Goal: Transaction & Acquisition: Purchase product/service

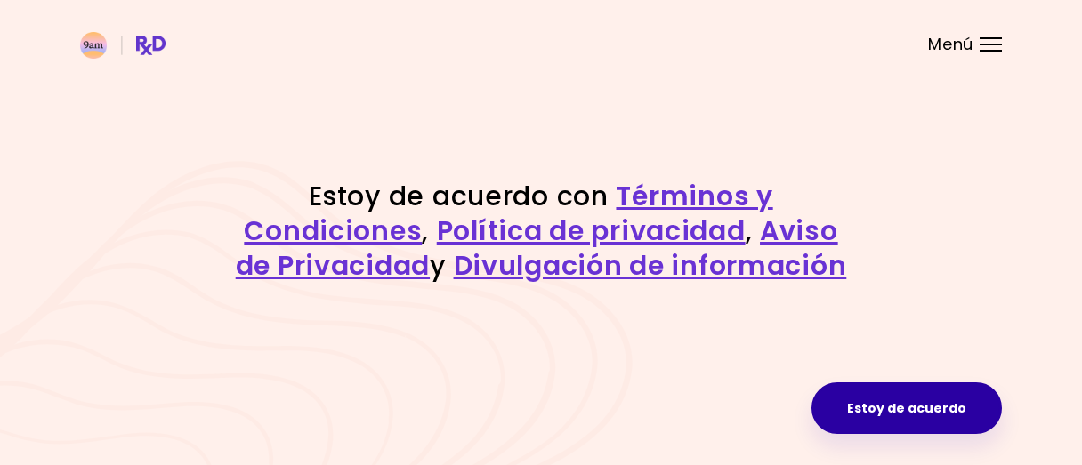
click at [913, 419] on button "Estoy de acuerdo" at bounding box center [907, 409] width 190 height 52
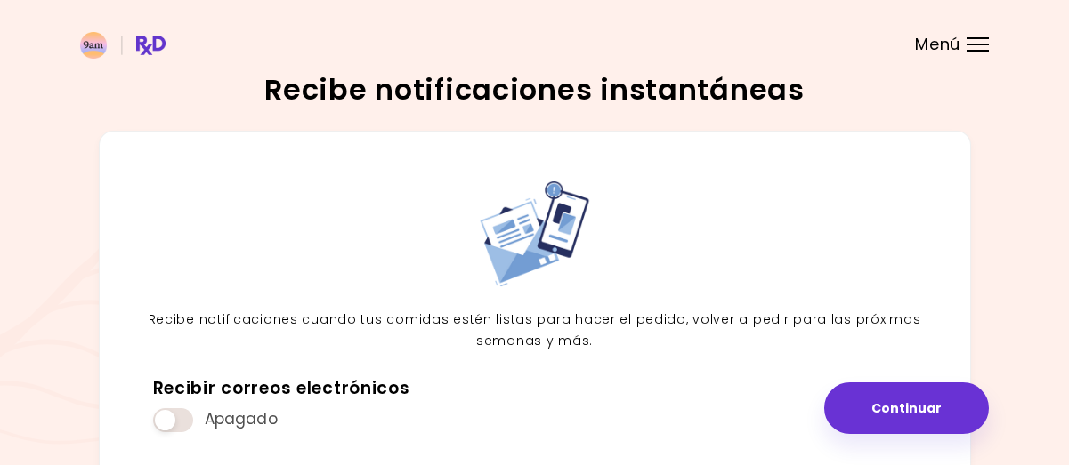
click at [913, 419] on button "Continuar" at bounding box center [906, 409] width 165 height 52
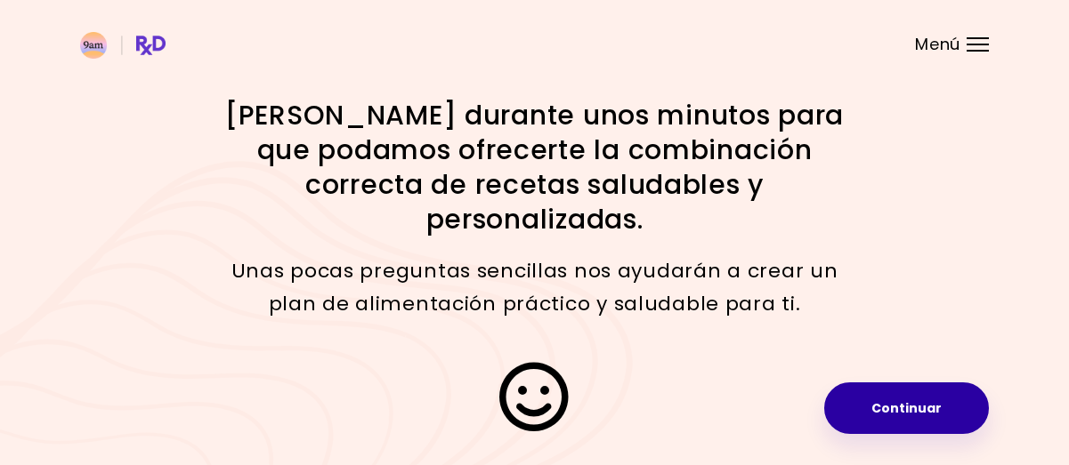
click at [913, 416] on button "Continuar" at bounding box center [906, 409] width 165 height 52
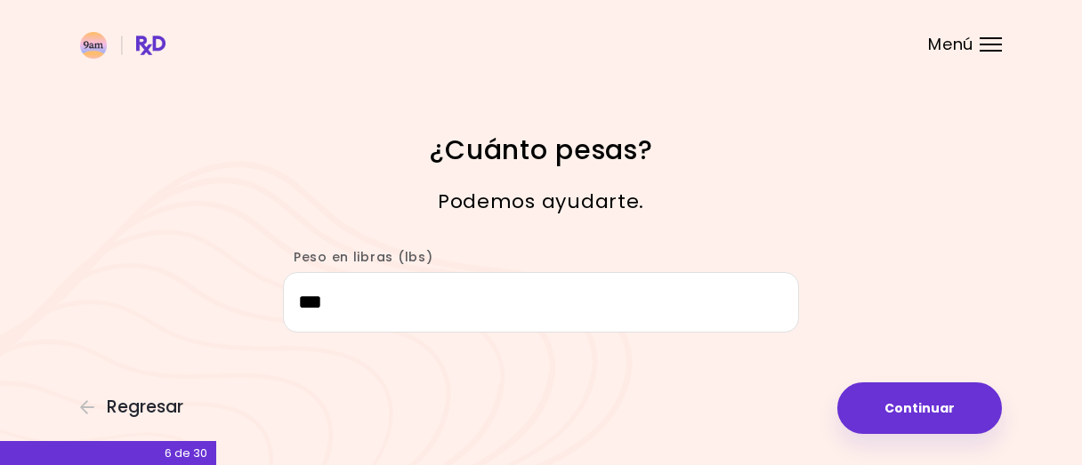
click at [913, 416] on button "Continuar" at bounding box center [920, 409] width 165 height 52
select select "****"
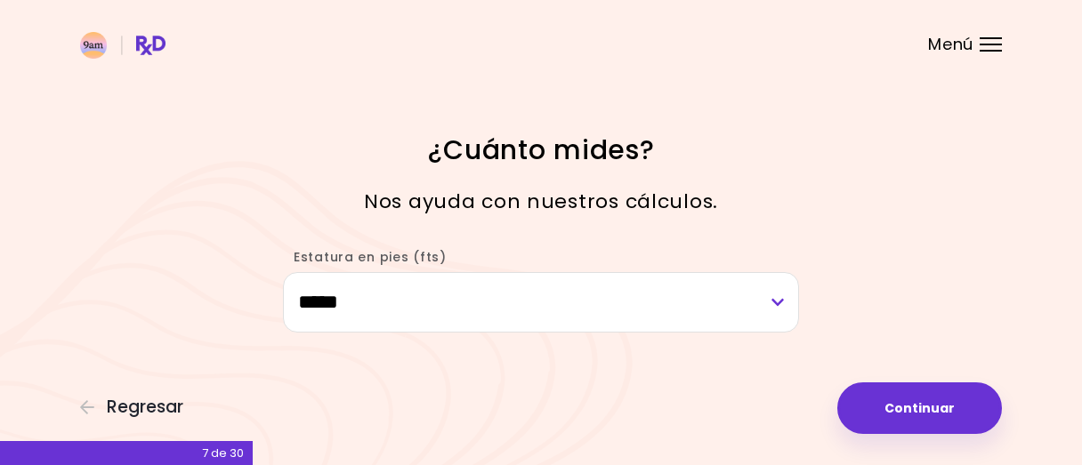
click at [913, 416] on button "Continuar" at bounding box center [920, 409] width 165 height 52
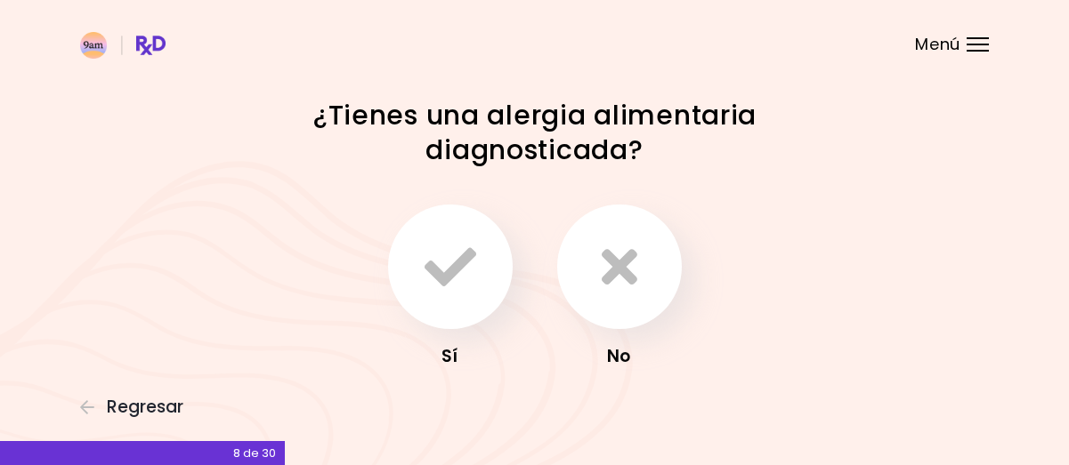
click at [913, 416] on div "Focusable invisible element ¿Tienes una alergia alimentaria diagnosticada? Sí N…" at bounding box center [534, 251] width 1069 height 502
click at [619, 268] on icon "button" at bounding box center [620, 267] width 36 height 52
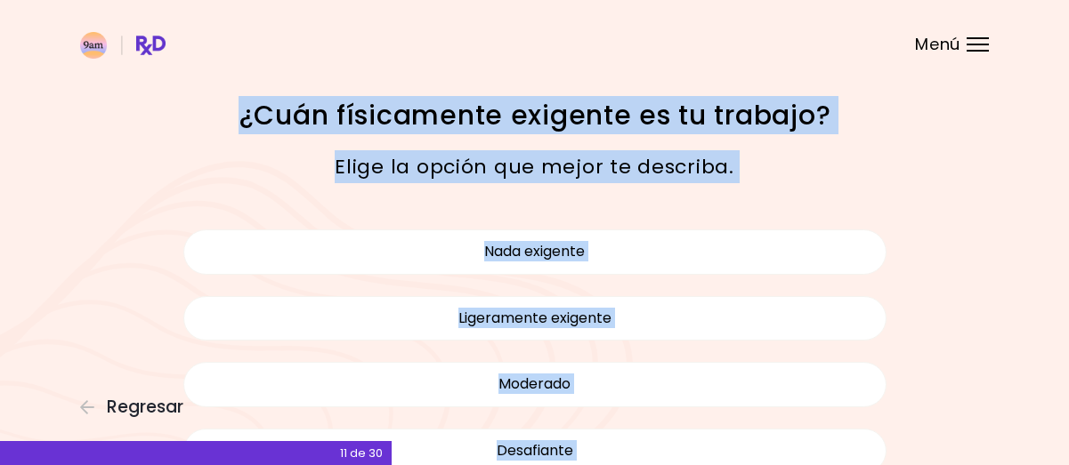
click at [969, 265] on div "Focusable invisible element ¿Cuán físicamente exigente es tu trabajo? Elige la …" at bounding box center [534, 335] width 1069 height 670
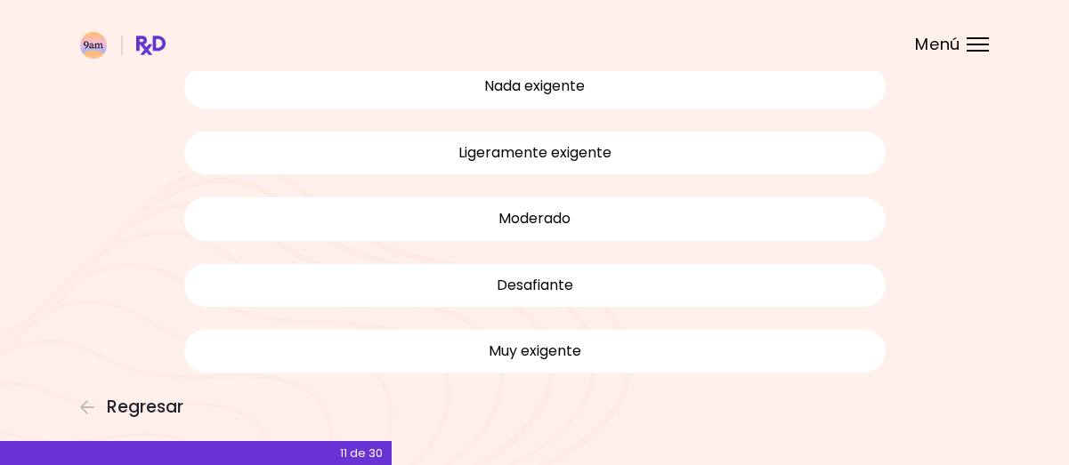
scroll to position [201, 0]
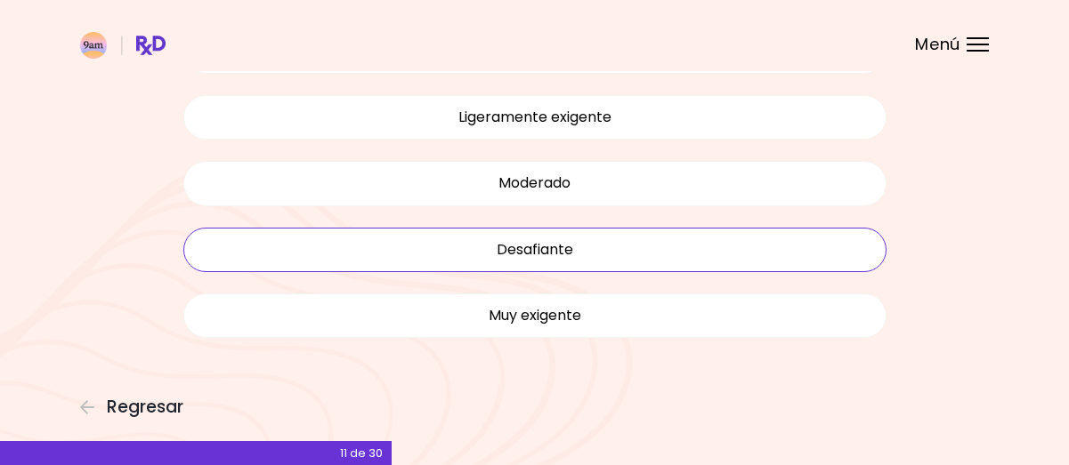
click at [538, 252] on button "Desafiante" at bounding box center [534, 250] width 703 height 45
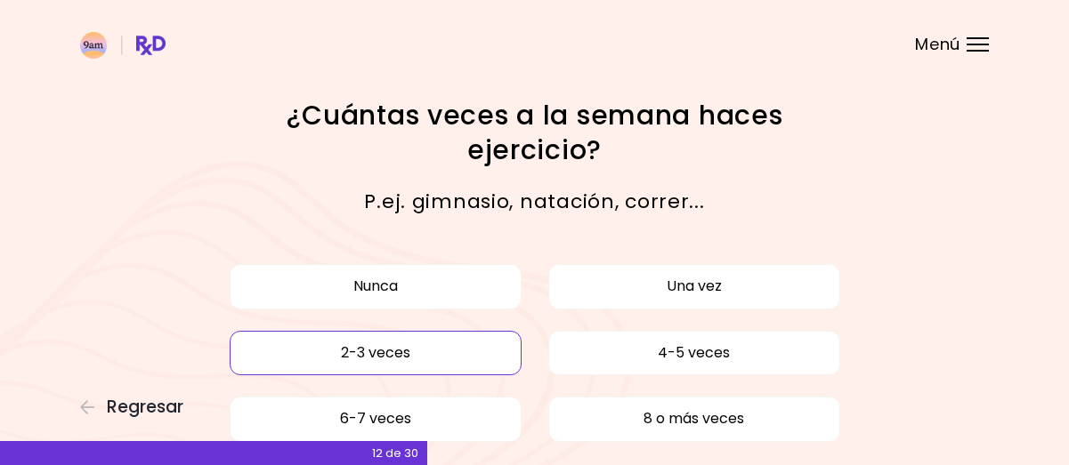
click at [390, 343] on button "2-3 veces" at bounding box center [376, 353] width 292 height 45
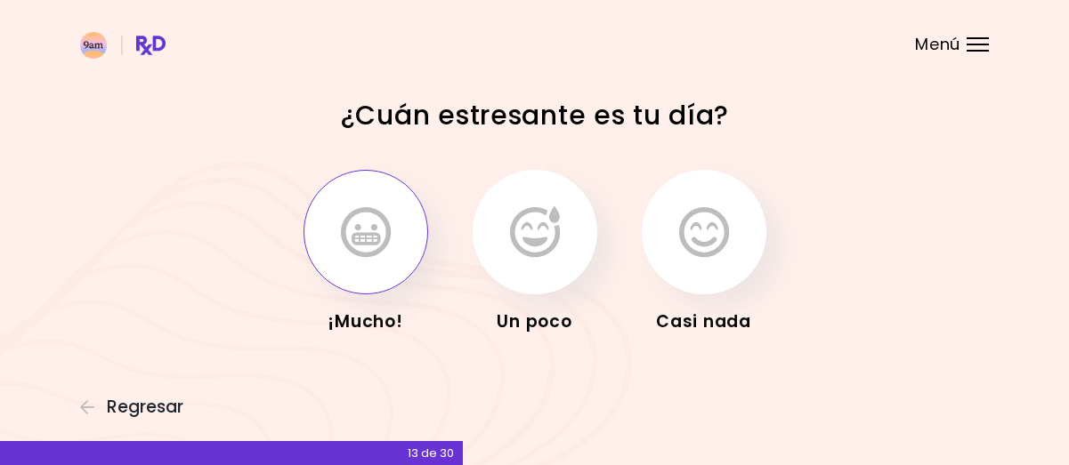
click at [368, 235] on icon "button" at bounding box center [366, 232] width 50 height 52
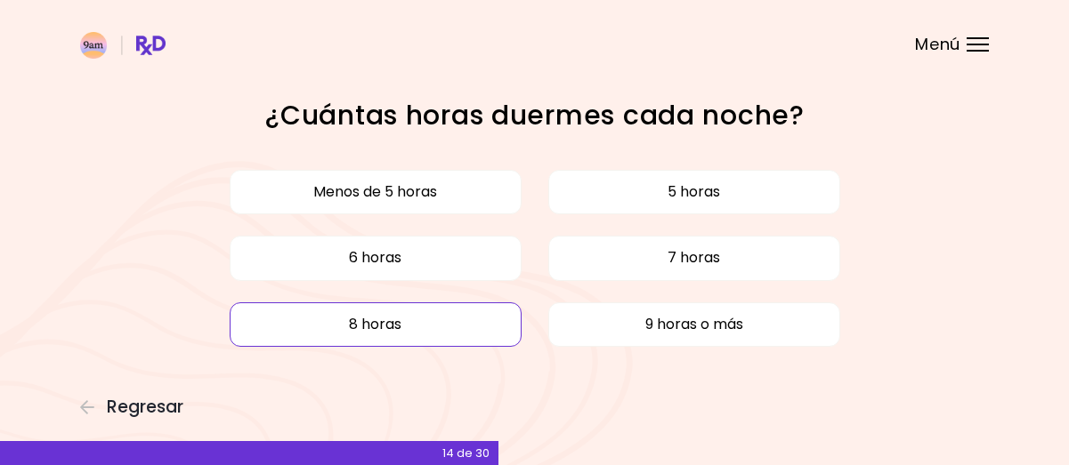
click at [378, 333] on button "8 horas" at bounding box center [376, 325] width 292 height 45
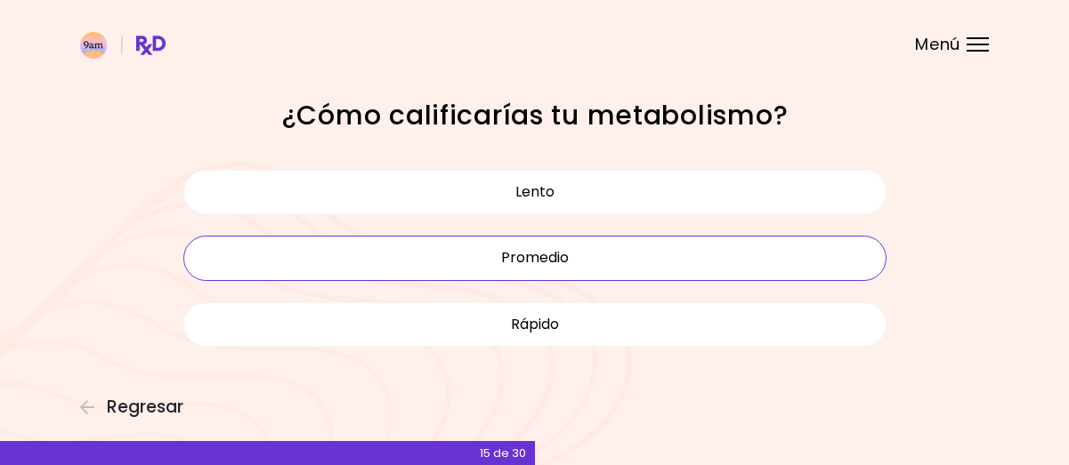
click at [546, 261] on button "Promedio" at bounding box center [534, 258] width 703 height 45
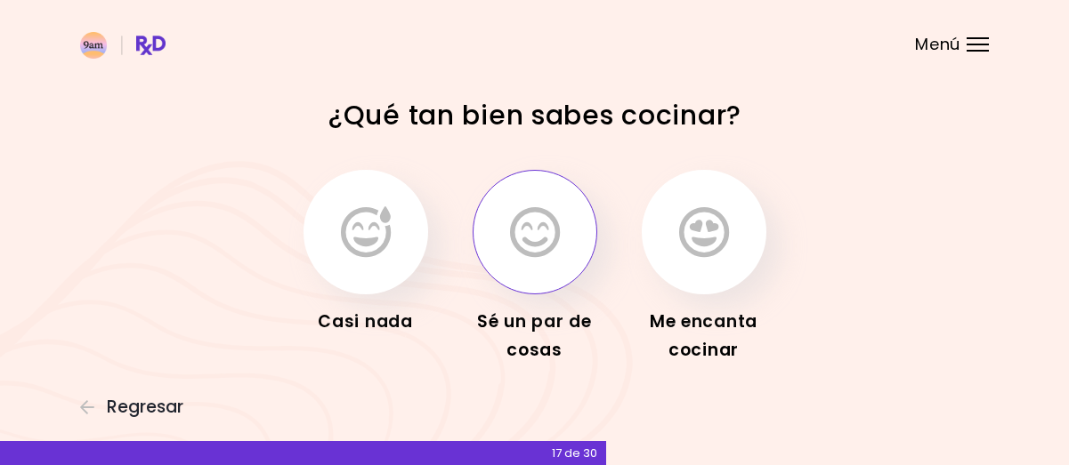
click at [530, 232] on icon "button" at bounding box center [535, 232] width 50 height 52
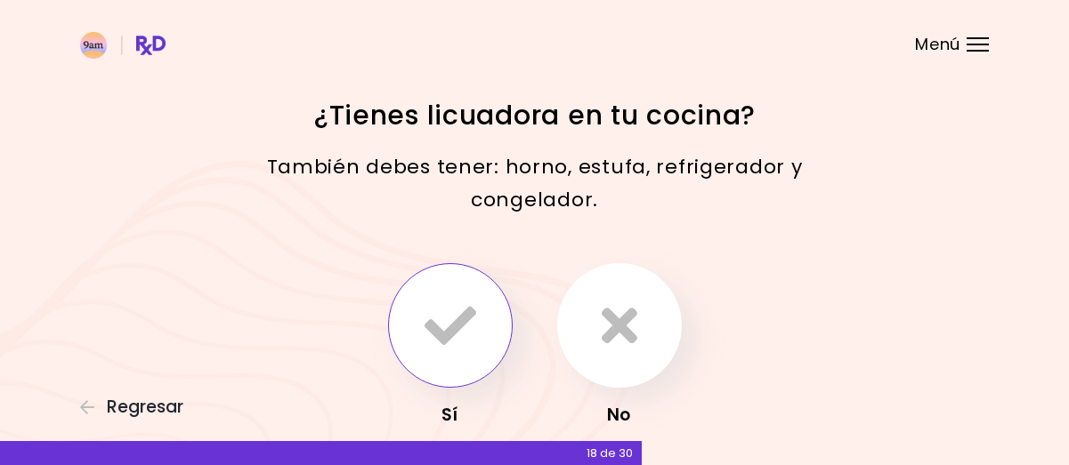
click at [459, 321] on icon "button" at bounding box center [451, 326] width 52 height 52
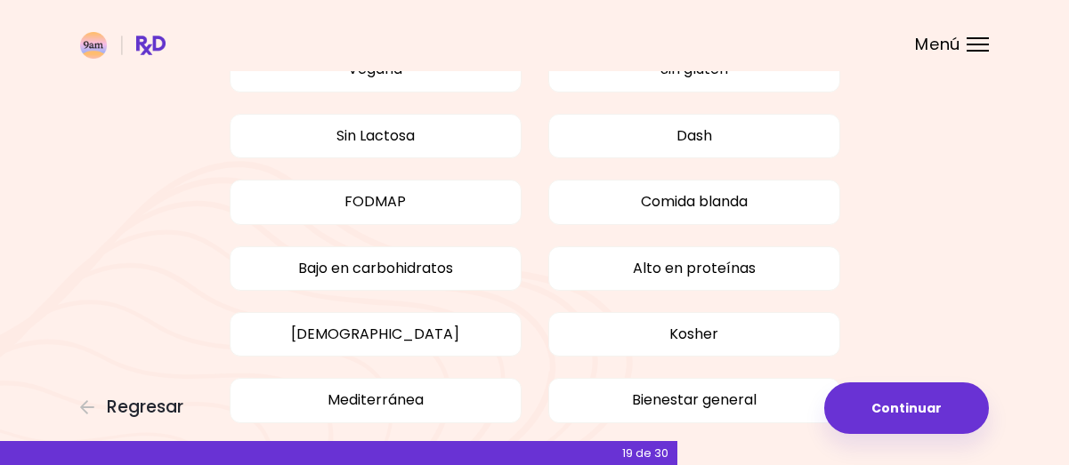
scroll to position [59, 0]
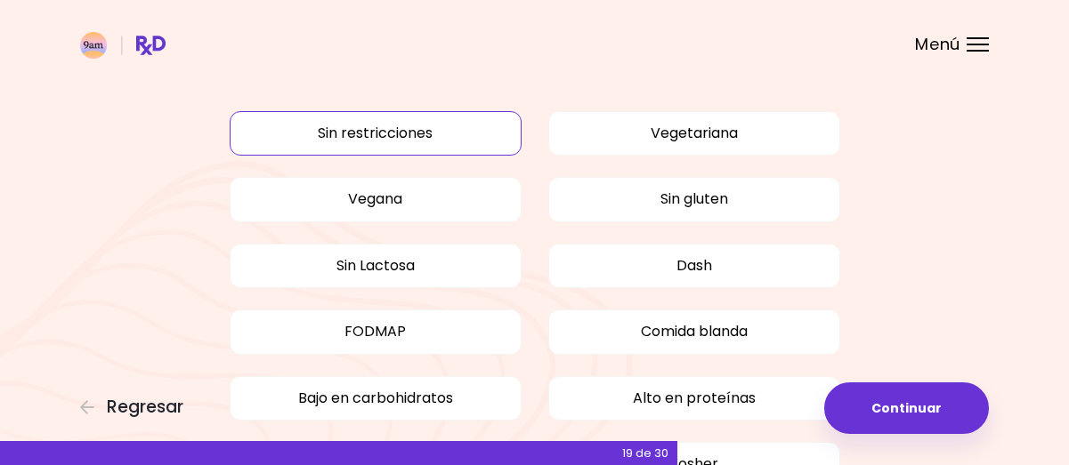
click at [352, 135] on button "Sin restricciones" at bounding box center [376, 133] width 292 height 45
click at [372, 129] on button "Sin restricciones" at bounding box center [376, 133] width 292 height 45
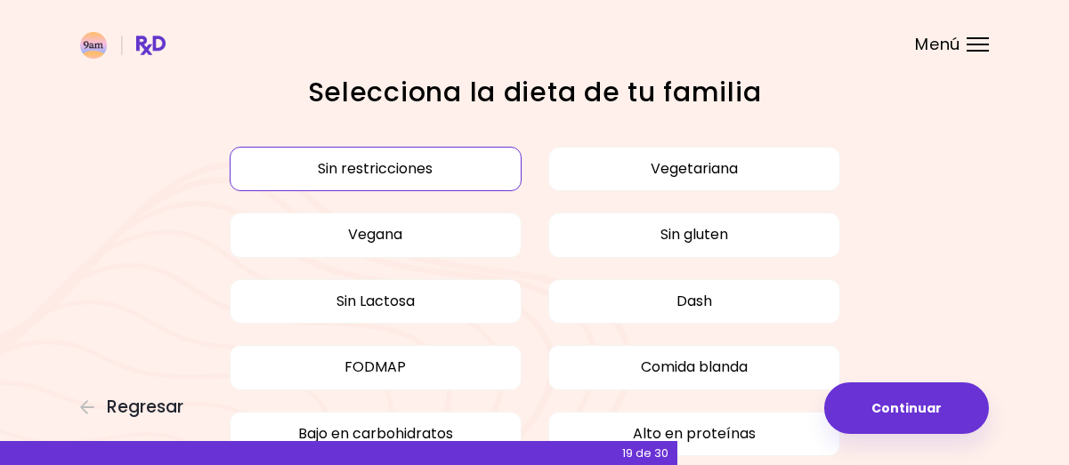
scroll to position [0, 0]
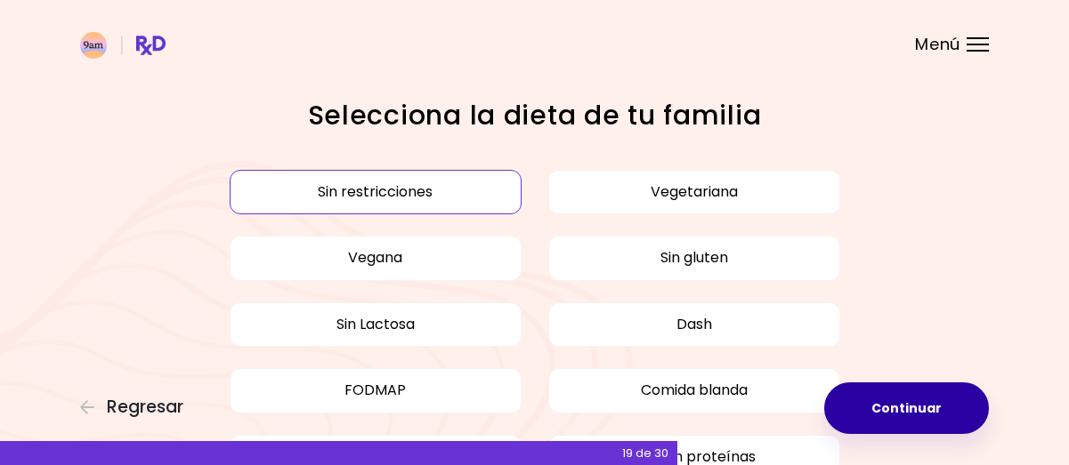
click at [910, 410] on button "Continuar" at bounding box center [906, 409] width 165 height 52
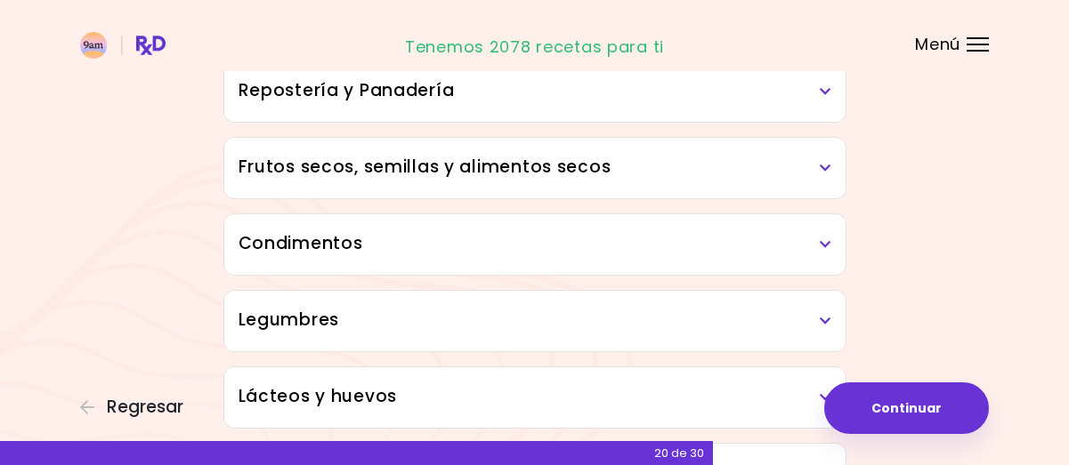
scroll to position [913, 0]
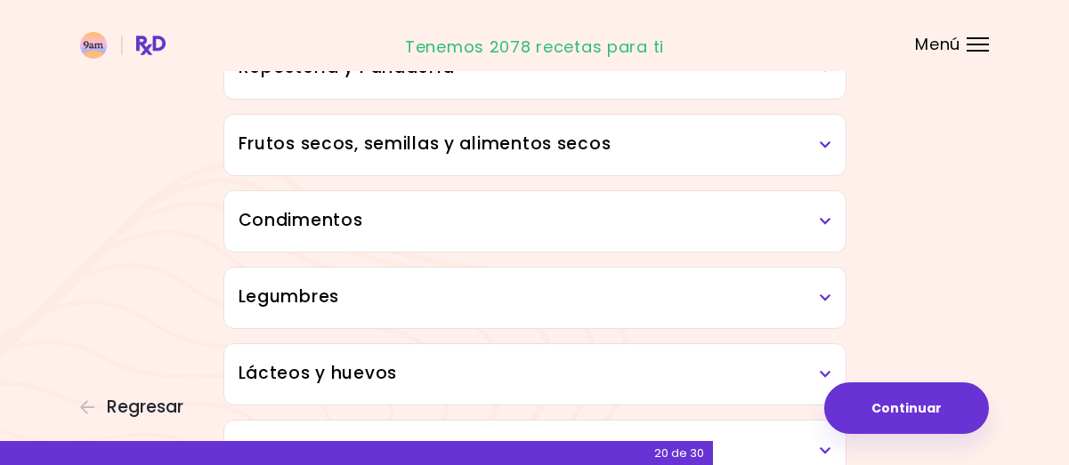
click at [822, 295] on icon at bounding box center [826, 298] width 12 height 12
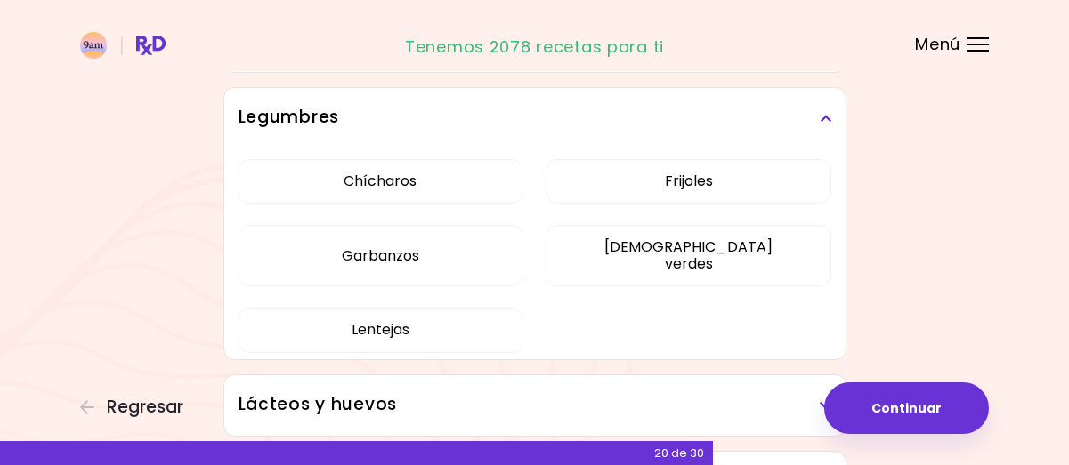
scroll to position [1103, 0]
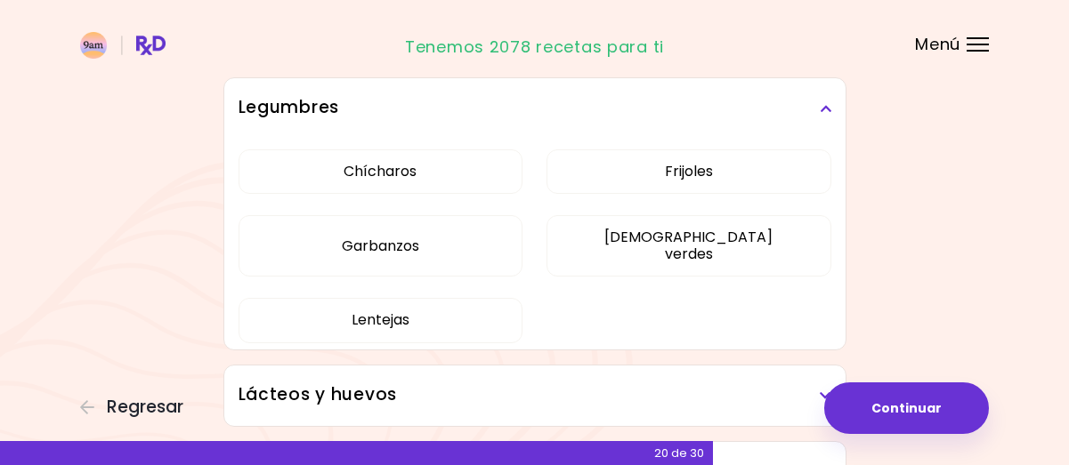
click at [825, 102] on icon at bounding box center [826, 108] width 12 height 12
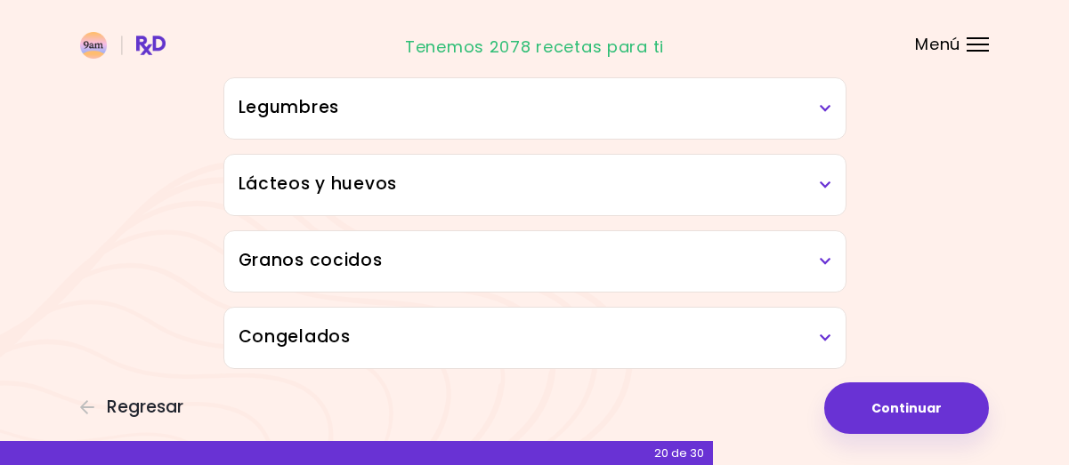
scroll to position [1095, 0]
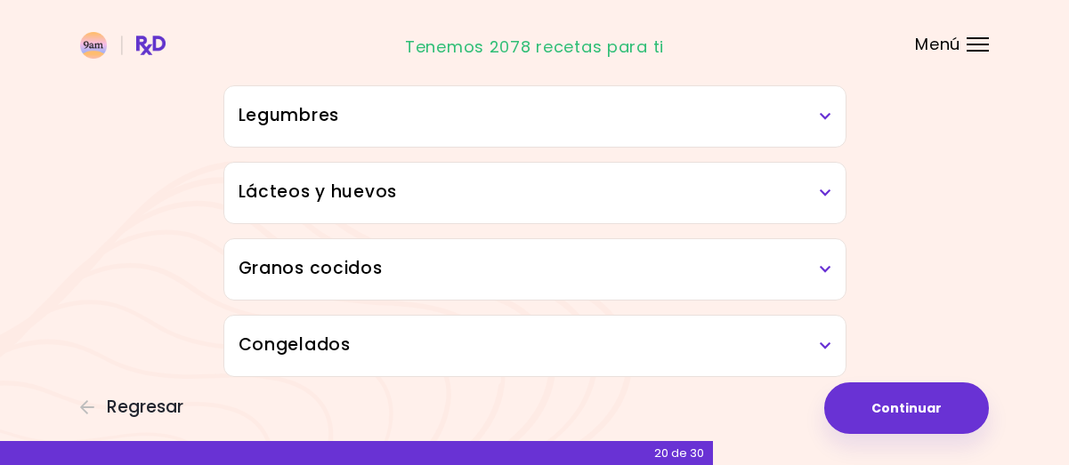
click at [295, 109] on h3 "Legumbres" at bounding box center [535, 116] width 593 height 26
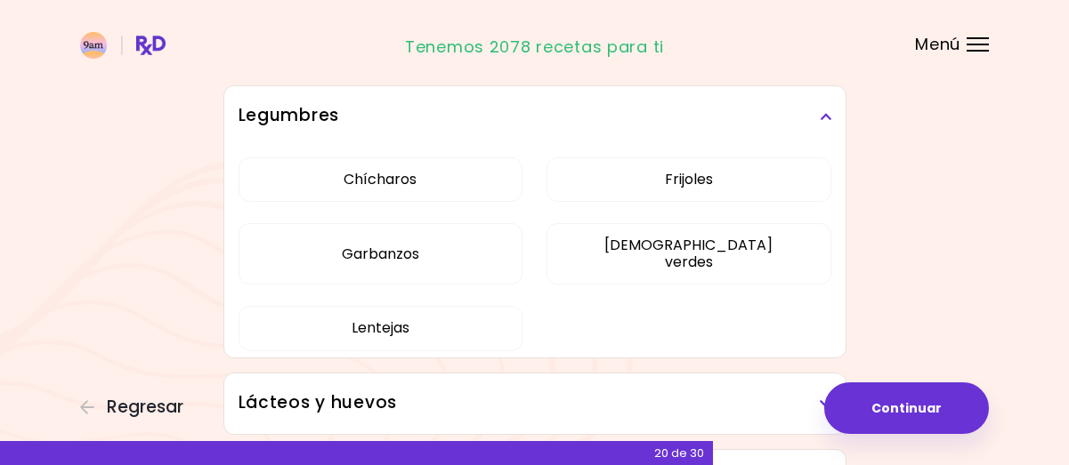
scroll to position [1103, 0]
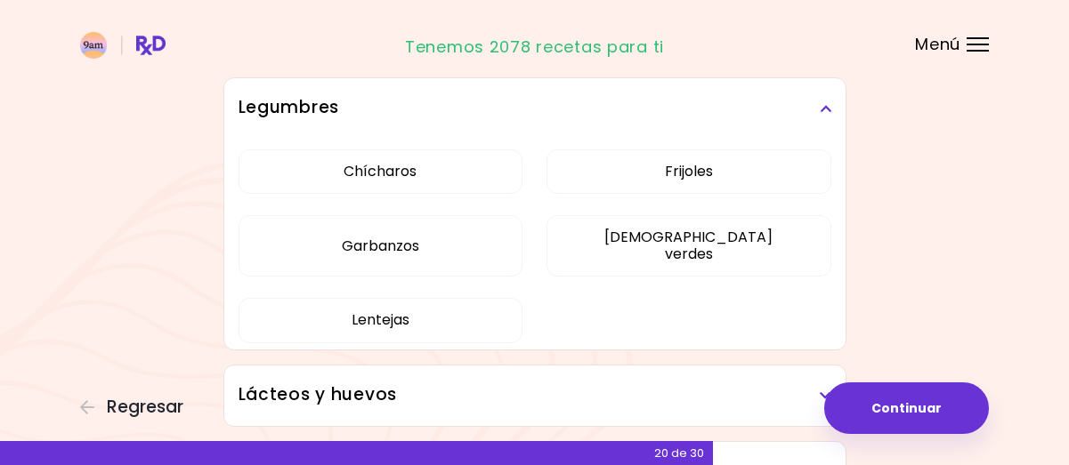
click at [295, 109] on h3 "Legumbres" at bounding box center [535, 108] width 593 height 26
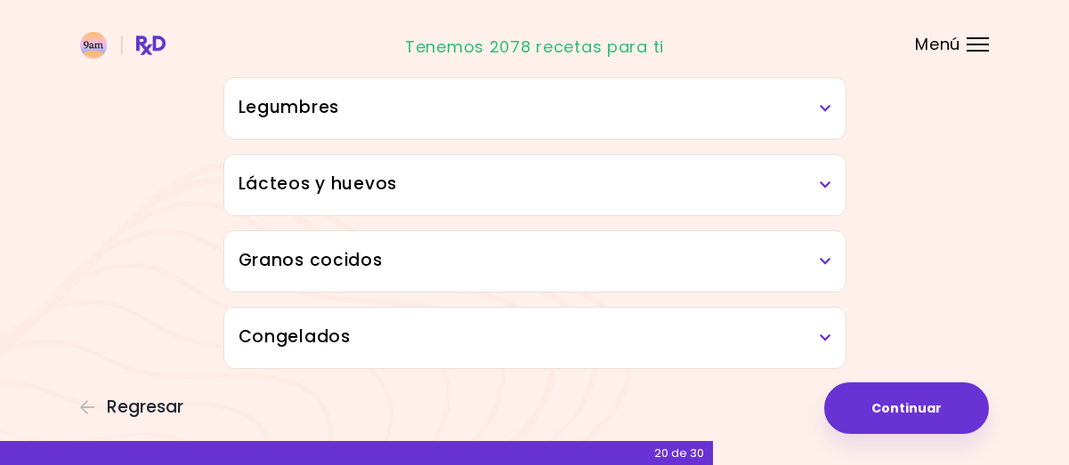
scroll to position [1095, 0]
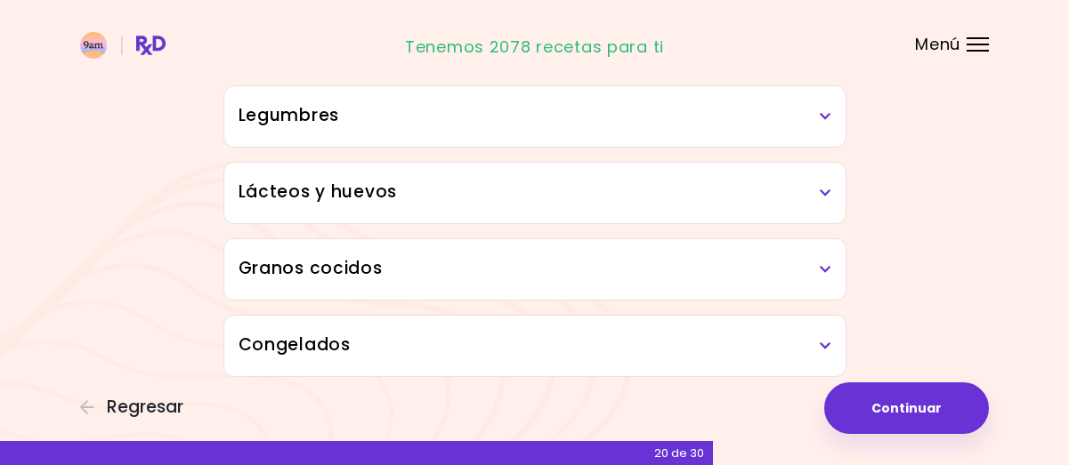
click at [295, 109] on h3 "Legumbres" at bounding box center [535, 116] width 593 height 26
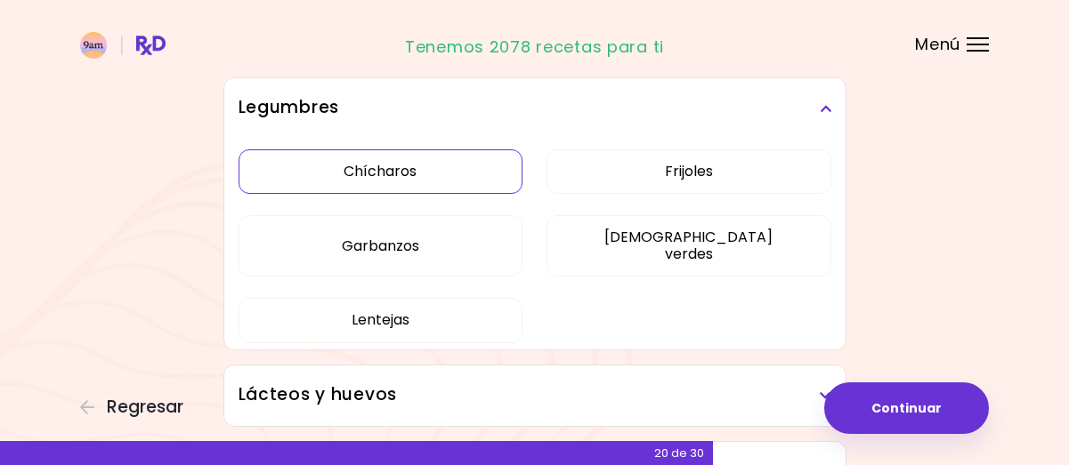
click at [391, 172] on button "Chícharos" at bounding box center [381, 172] width 285 height 45
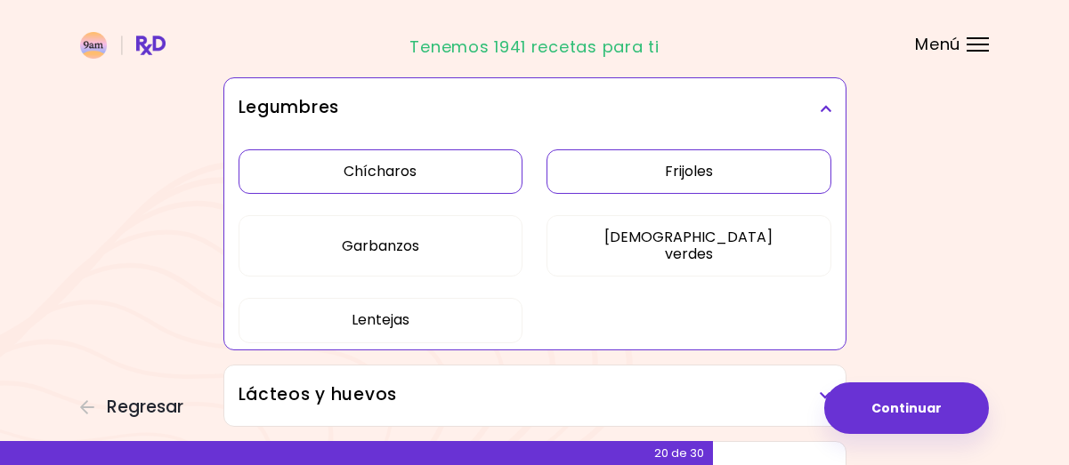
click at [666, 159] on button "Frijoles" at bounding box center [688, 172] width 285 height 45
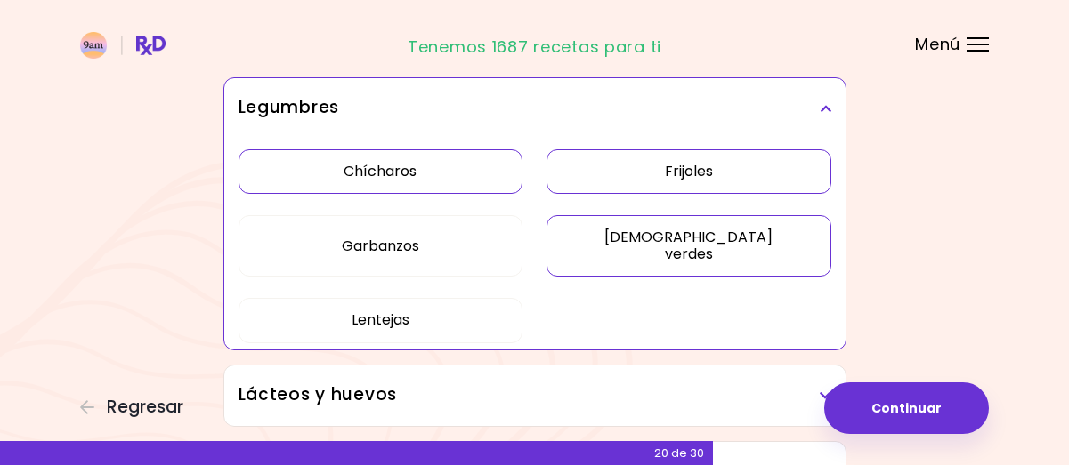
click at [692, 236] on button "[DEMOGRAPHIC_DATA] verdes" at bounding box center [688, 245] width 285 height 61
click at [384, 298] on button "Lentejas" at bounding box center [381, 320] width 285 height 45
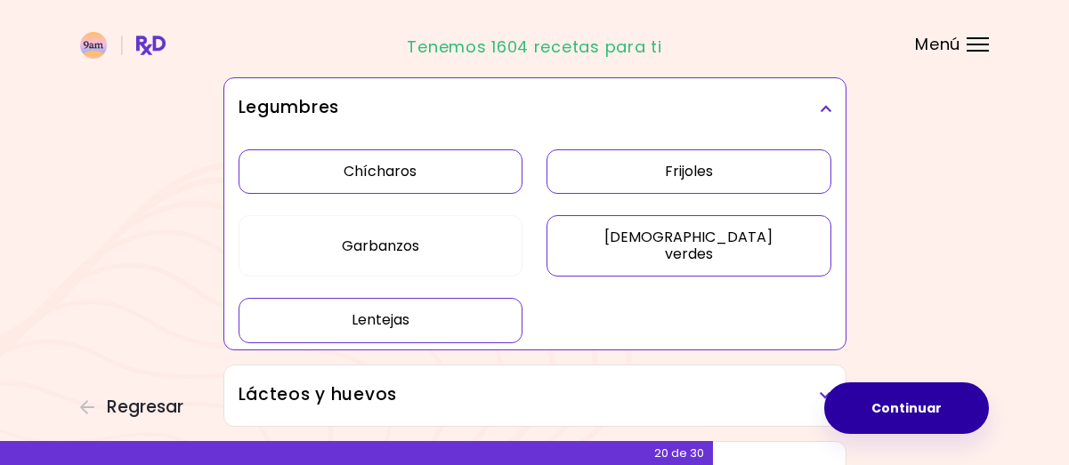
click at [906, 411] on button "Continuar" at bounding box center [906, 409] width 165 height 52
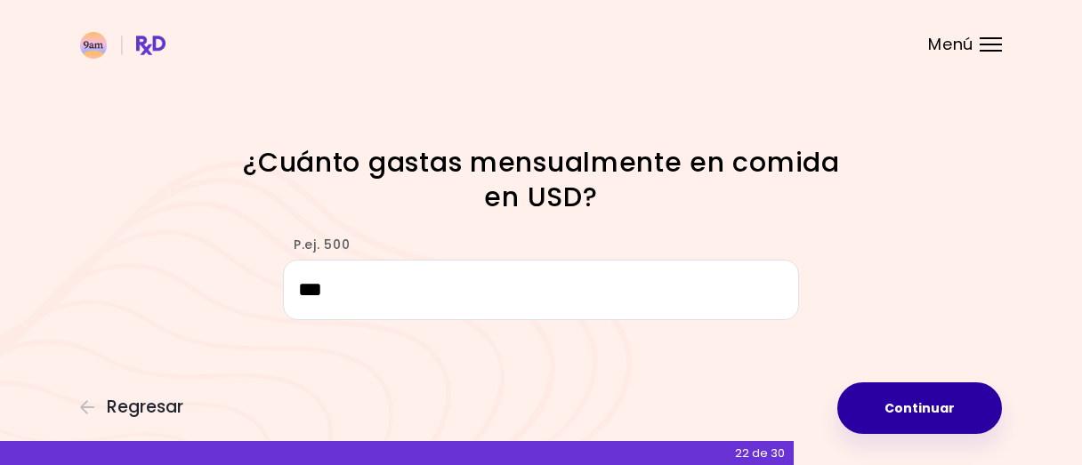
type input "***"
click at [919, 413] on button "Continuar" at bounding box center [920, 409] width 165 height 52
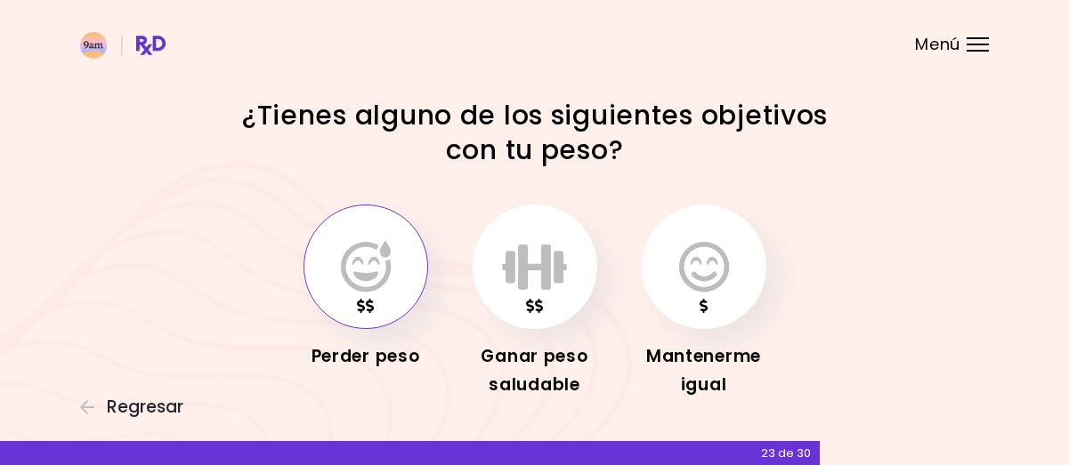
click at [373, 271] on icon "button" at bounding box center [366, 267] width 50 height 52
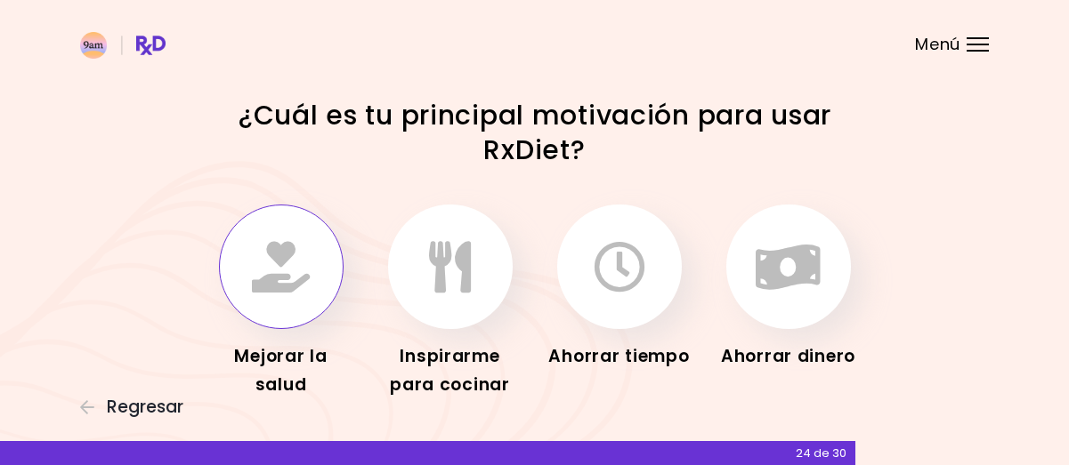
click at [268, 271] on icon "button" at bounding box center [281, 267] width 58 height 52
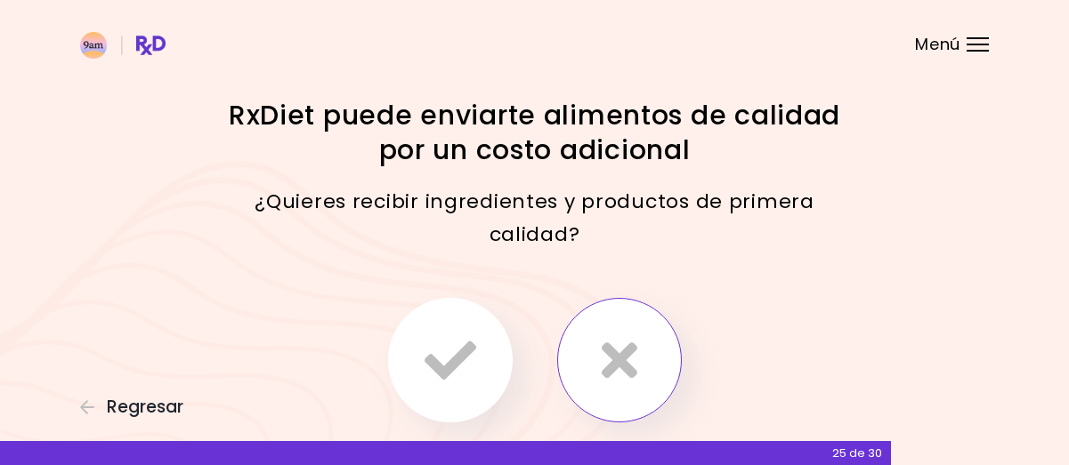
click at [614, 360] on icon "button" at bounding box center [620, 361] width 36 height 52
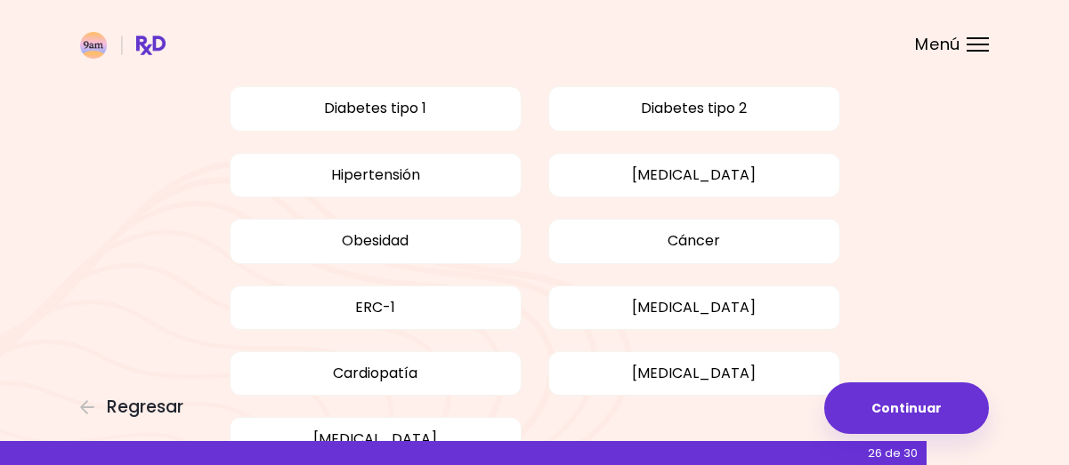
scroll to position [214, 0]
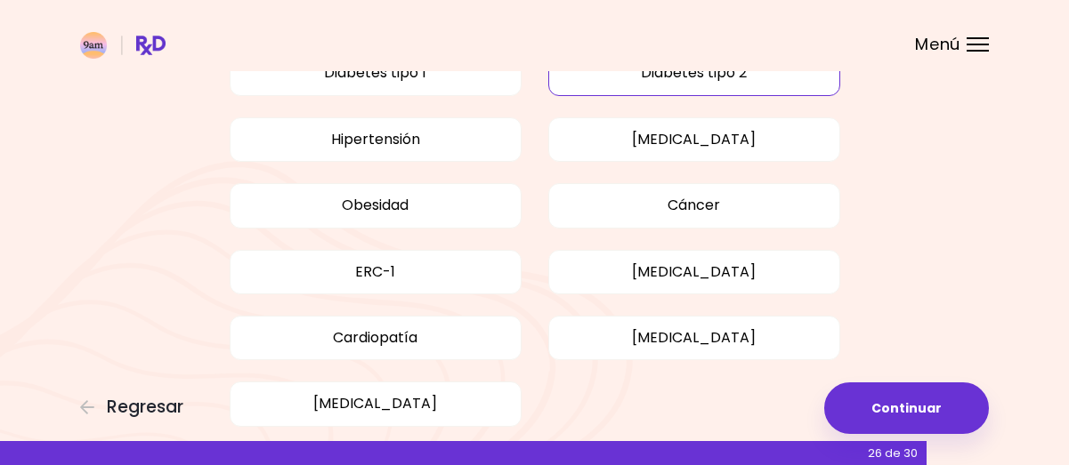
click at [676, 76] on button "Diabetes tipo 2" at bounding box center [694, 73] width 292 height 45
click at [403, 133] on button "Hipertensión" at bounding box center [376, 139] width 292 height 45
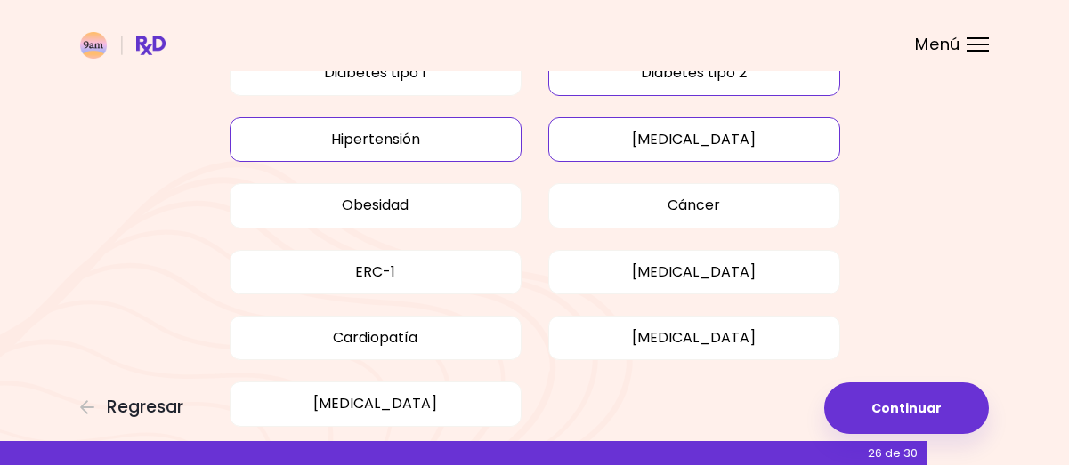
click at [761, 138] on button "[MEDICAL_DATA]" at bounding box center [694, 139] width 292 height 45
click at [416, 200] on button "Obesidad" at bounding box center [376, 205] width 292 height 45
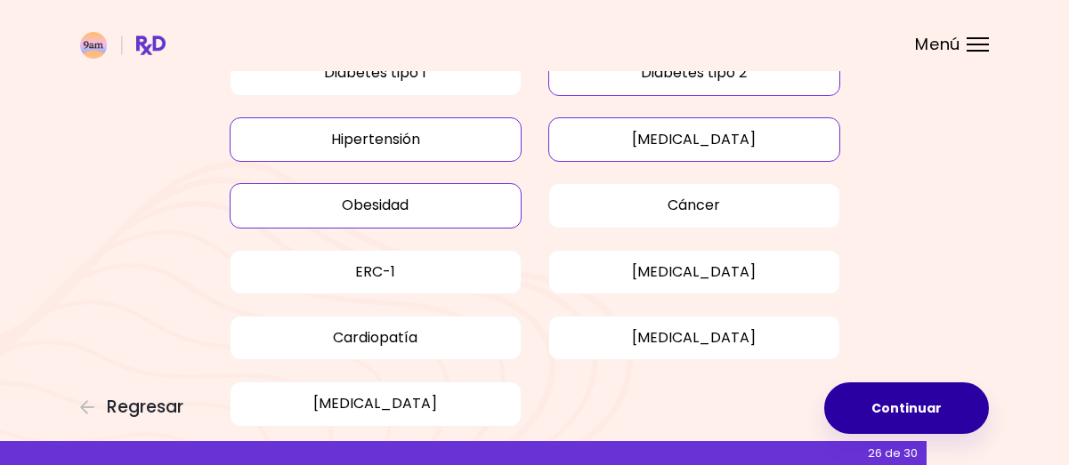
click at [893, 407] on button "Continuar" at bounding box center [906, 409] width 165 height 52
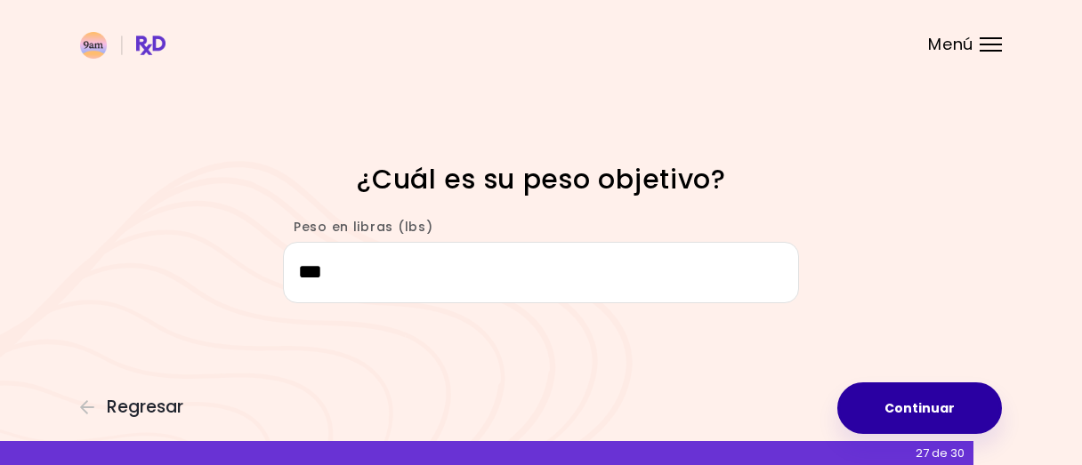
type input "***"
click at [908, 401] on button "Continuar" at bounding box center [920, 409] width 165 height 52
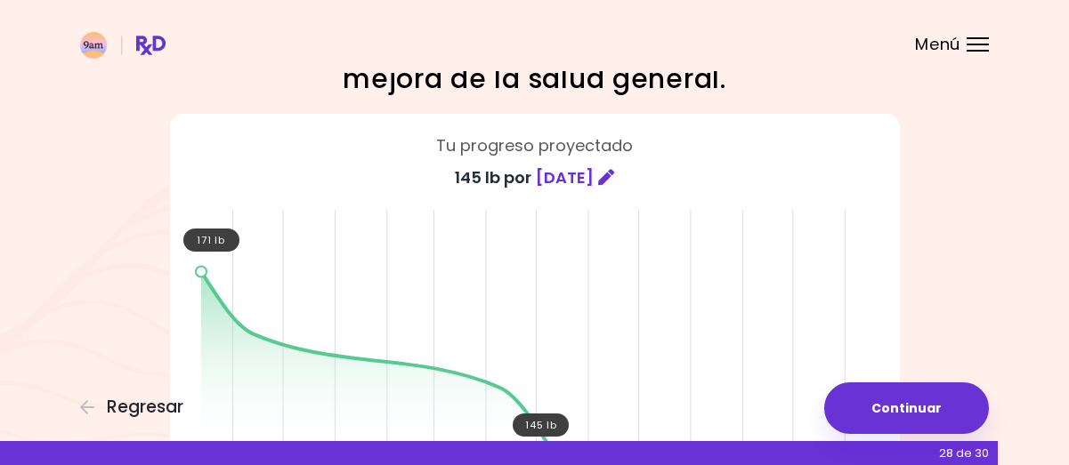
scroll to position [130, 0]
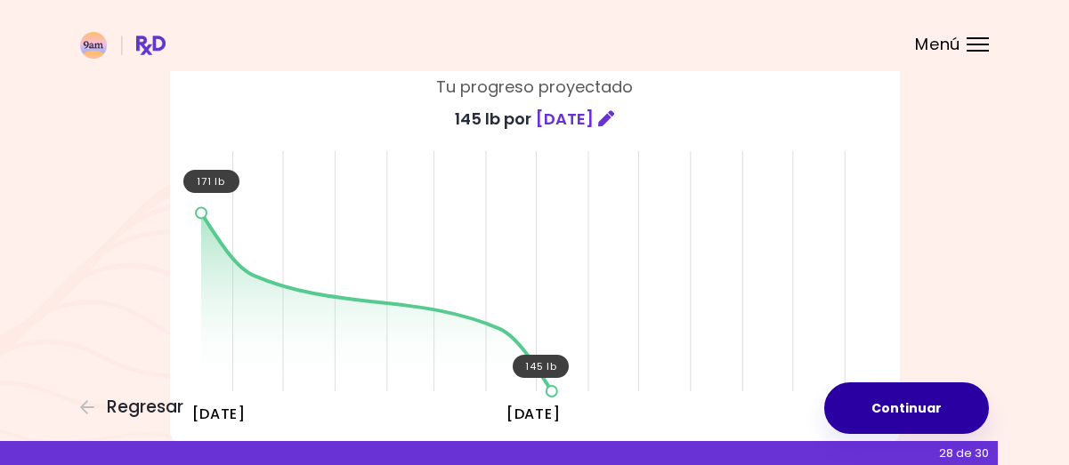
click at [905, 412] on button "Continuar" at bounding box center [906, 409] width 165 height 52
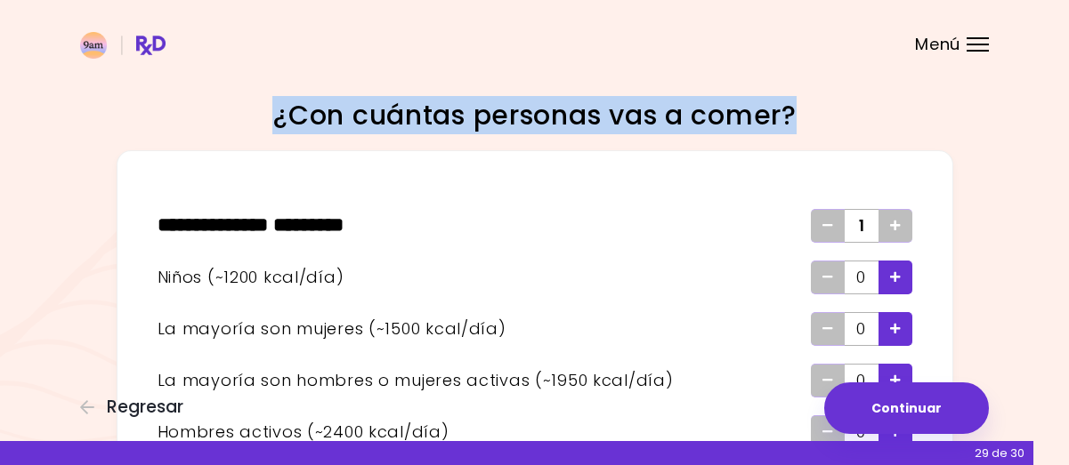
drag, startPoint x: 260, startPoint y: 112, endPoint x: 800, endPoint y: 78, distance: 541.3
click at [800, 78] on div "Focusable invisible element ¿Con cuántas personas vas a comer? ** * **** * ****…" at bounding box center [534, 329] width 1069 height 658
click at [691, 110] on h1 "¿Con cuántas personas vas a comer?" at bounding box center [534, 115] width 623 height 35
drag, startPoint x: 266, startPoint y: 117, endPoint x: 814, endPoint y: 101, distance: 547.6
click at [814, 101] on h1 "¿Con cuántas personas vas a comer?" at bounding box center [534, 115] width 623 height 35
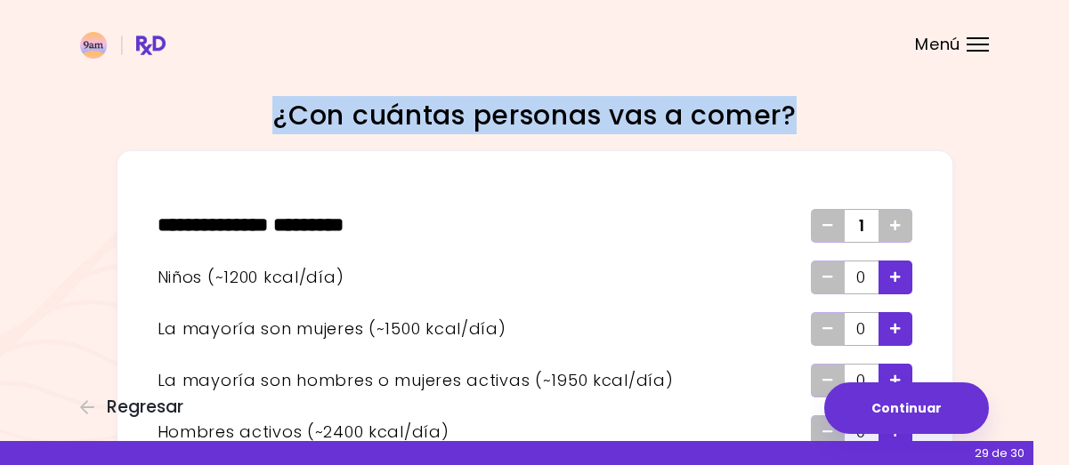
copy h1 "¿Con cuántas personas vas a comer?"
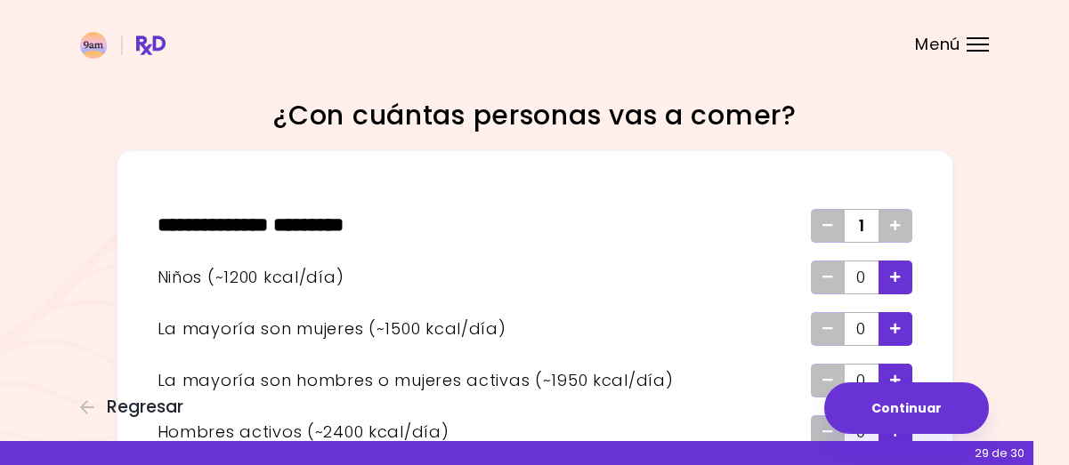
click at [1004, 192] on div "Focusable invisible element ¿Con cuántas personas vas a comer? ** * **** * ****…" at bounding box center [534, 329] width 1069 height 658
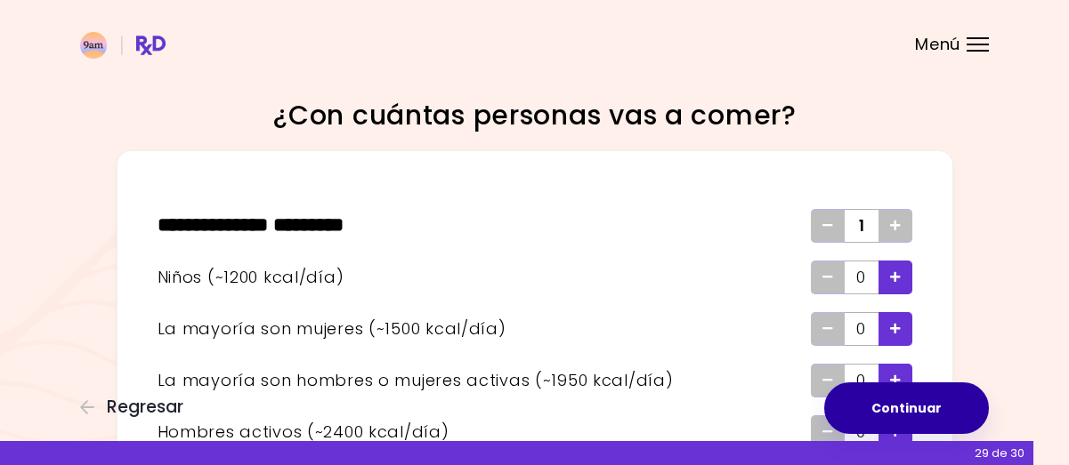
click at [892, 409] on button "Continuar" at bounding box center [906, 409] width 165 height 52
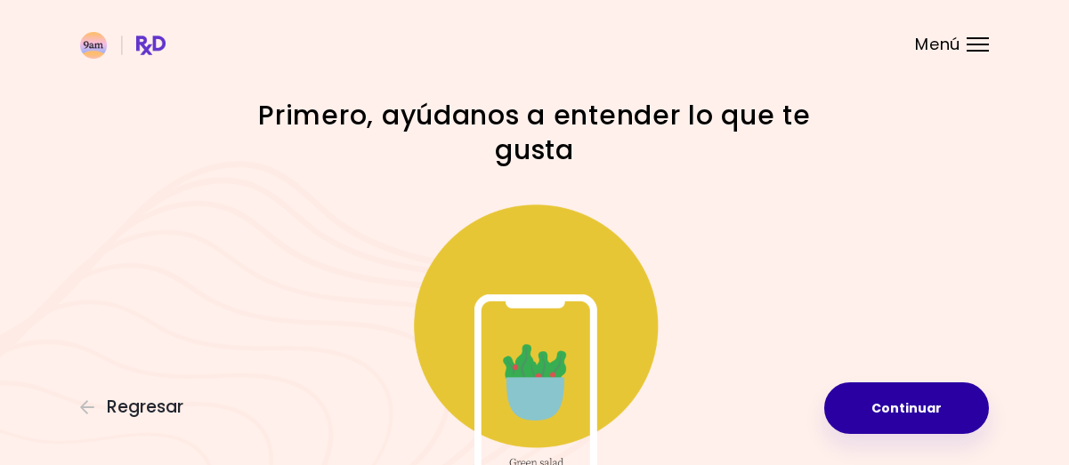
click at [892, 409] on button "Continuar" at bounding box center [906, 409] width 165 height 52
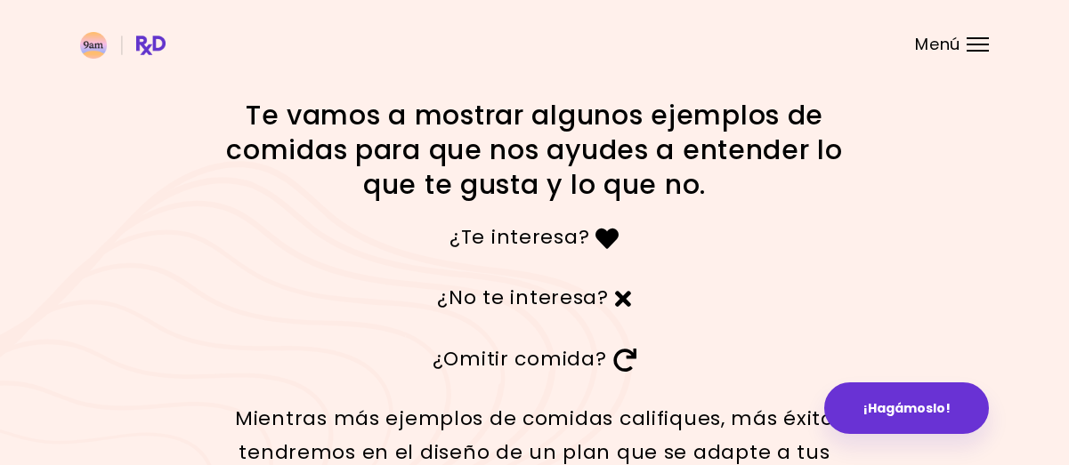
click at [599, 242] on icon at bounding box center [607, 238] width 24 height 23
click at [534, 247] on p "¿Te interesa?" at bounding box center [534, 237] width 623 height 34
click at [736, 239] on p "¿Te interesa?" at bounding box center [534, 237] width 623 height 34
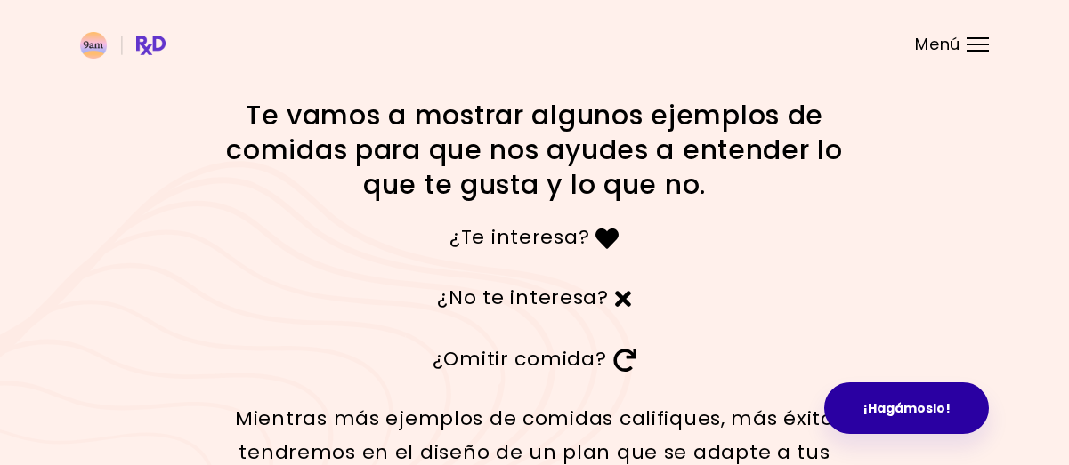
click at [887, 409] on button "¡Hagámoslo!" at bounding box center [906, 409] width 165 height 52
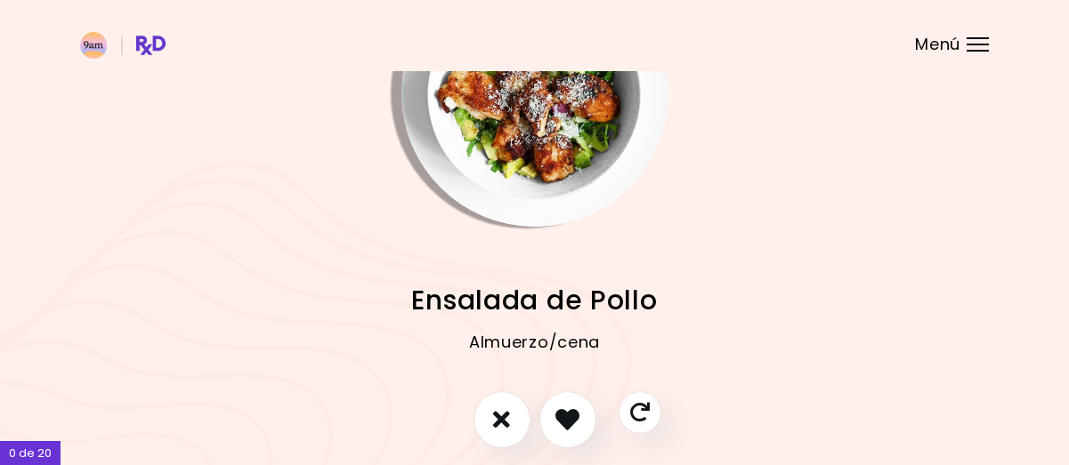
scroll to position [121, 0]
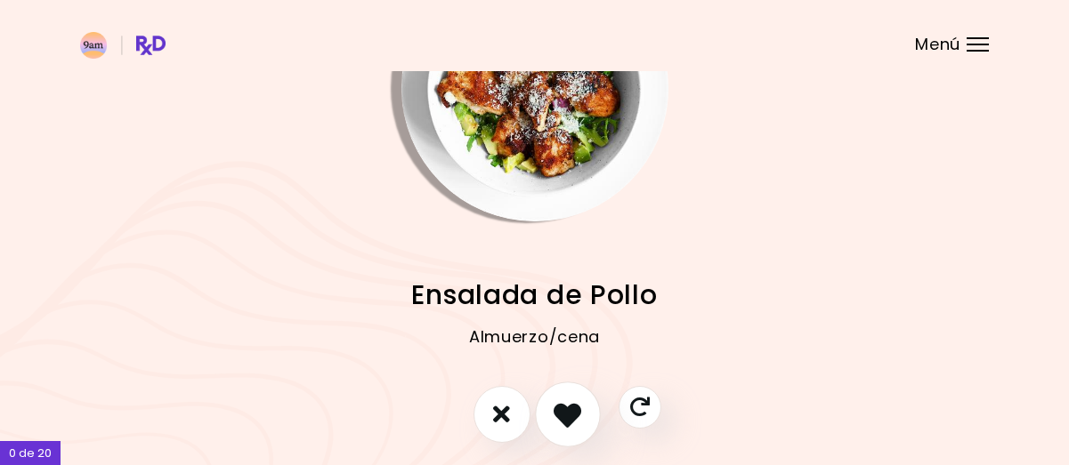
click at [561, 410] on icon "Me gusta esta receta" at bounding box center [568, 415] width 28 height 28
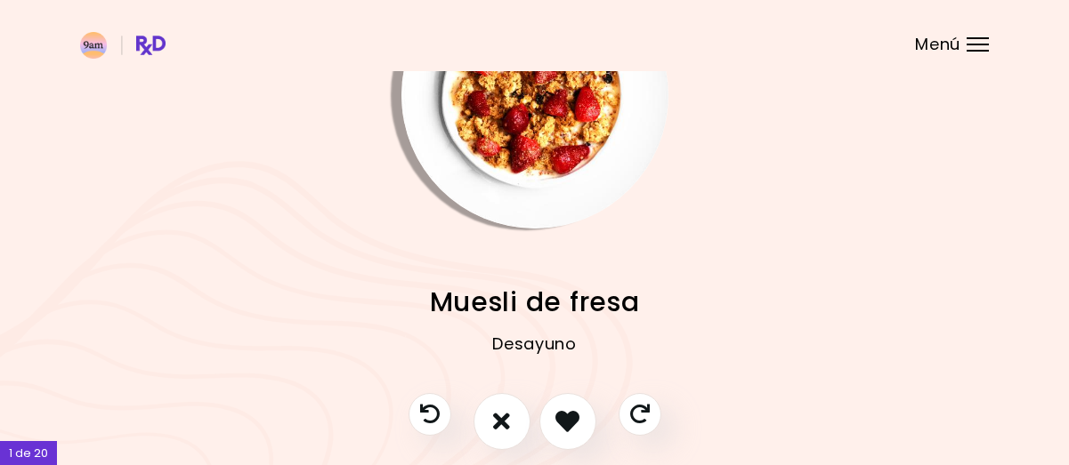
scroll to position [114, 0]
click at [492, 428] on icon "No me gusta esta receta" at bounding box center [502, 422] width 20 height 28
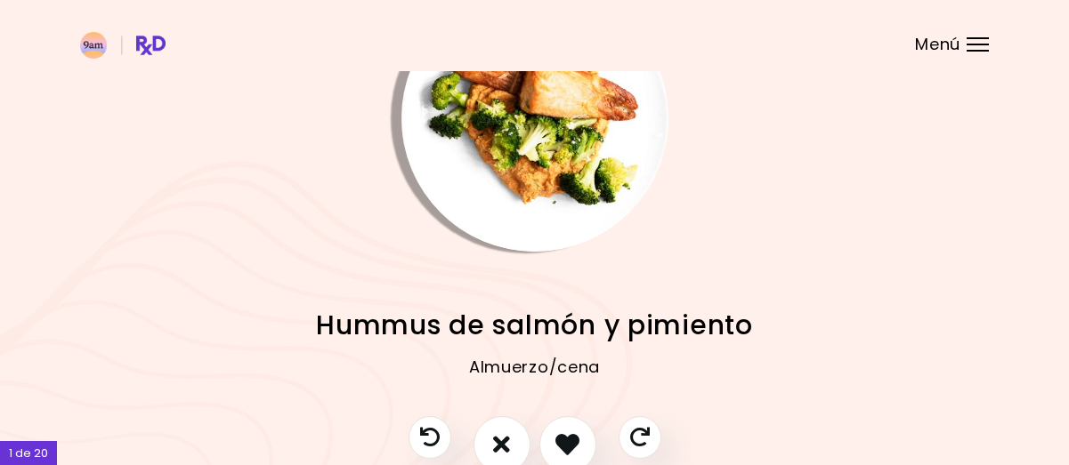
scroll to position [92, 0]
click at [574, 450] on icon "Me gusta esta receta" at bounding box center [568, 444] width 28 height 28
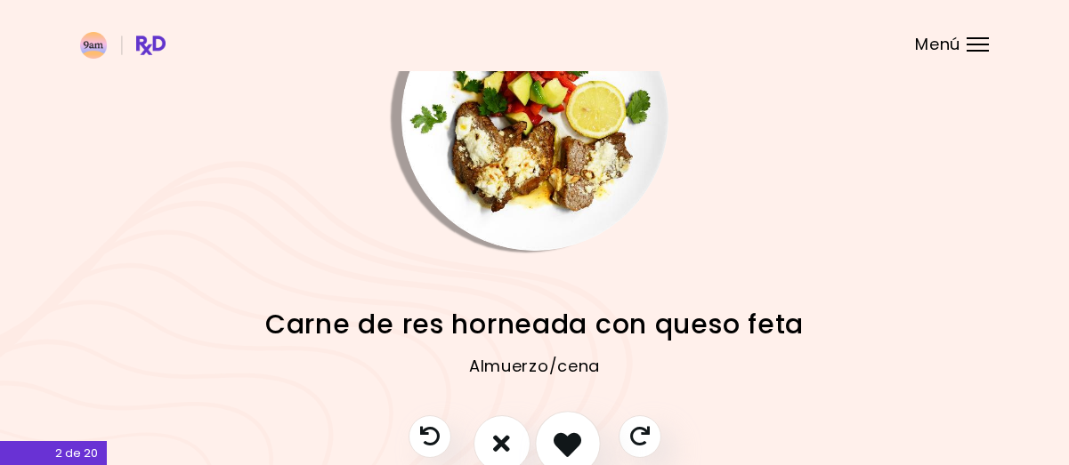
click at [559, 434] on icon "Me gusta esta receta" at bounding box center [568, 444] width 28 height 28
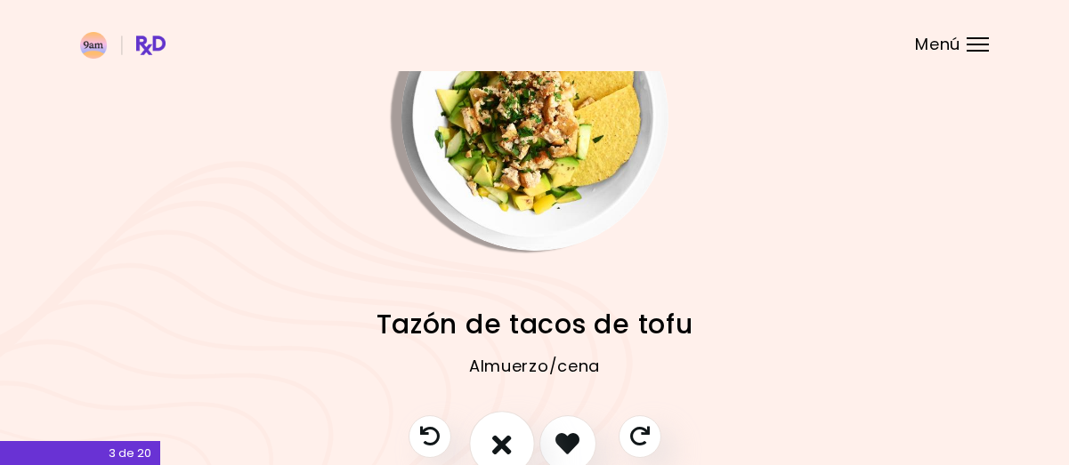
click at [499, 439] on icon "No me gusta esta receta" at bounding box center [502, 444] width 20 height 28
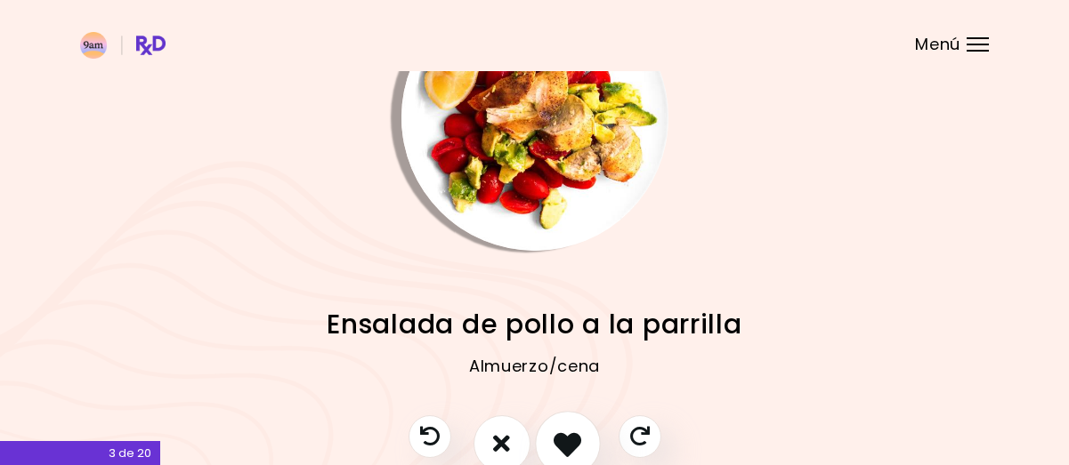
click at [558, 443] on icon "Me gusta esta receta" at bounding box center [568, 444] width 28 height 28
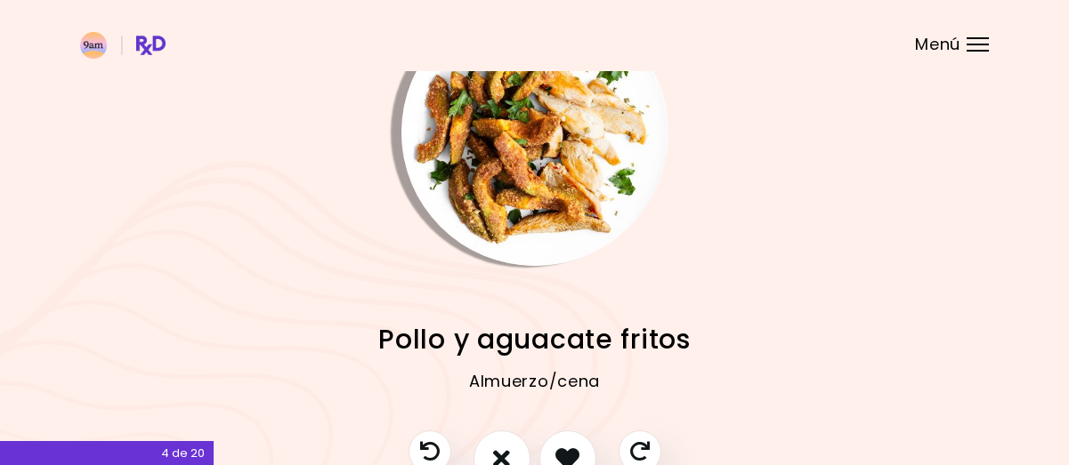
scroll to position [85, 0]
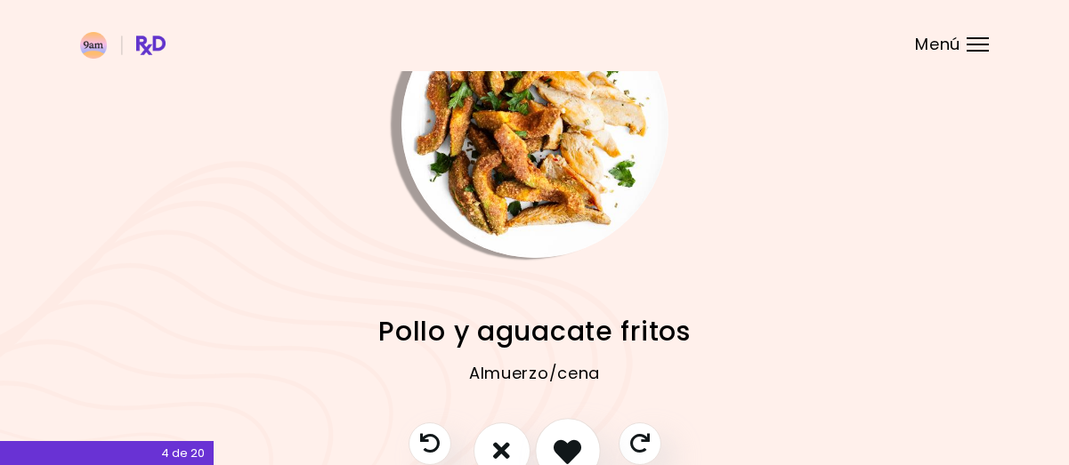
click at [566, 443] on icon "Me gusta esta receta" at bounding box center [568, 451] width 28 height 28
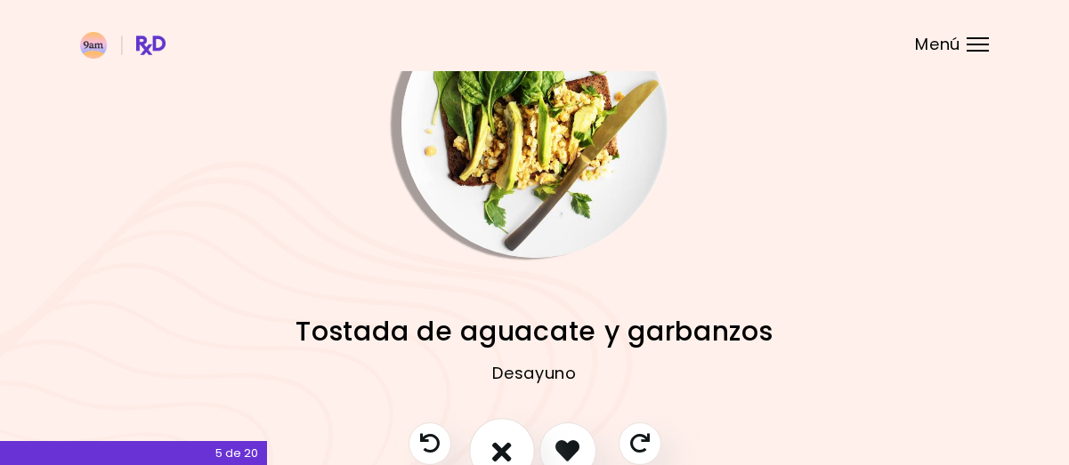
click at [504, 443] on icon "No me gusta esta receta" at bounding box center [502, 451] width 20 height 28
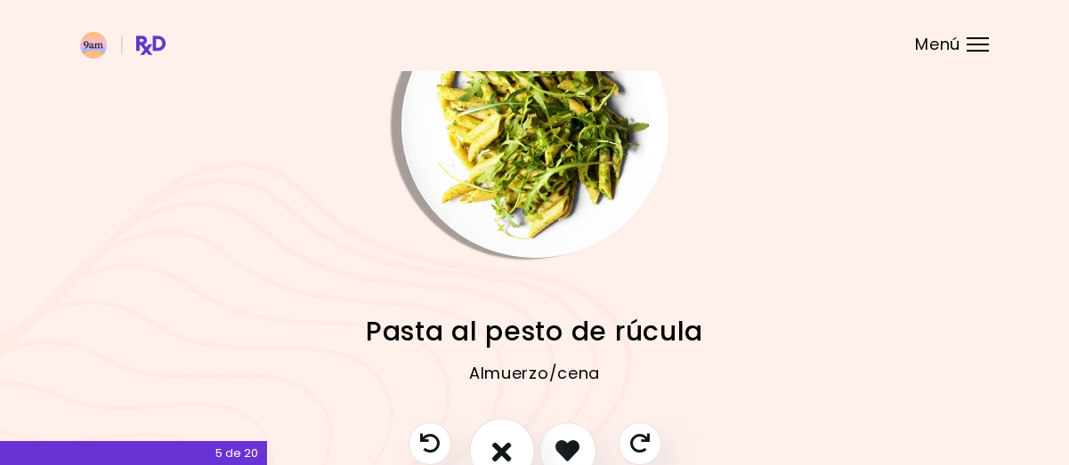
click at [497, 447] on icon "No me gusta esta receta" at bounding box center [502, 451] width 20 height 28
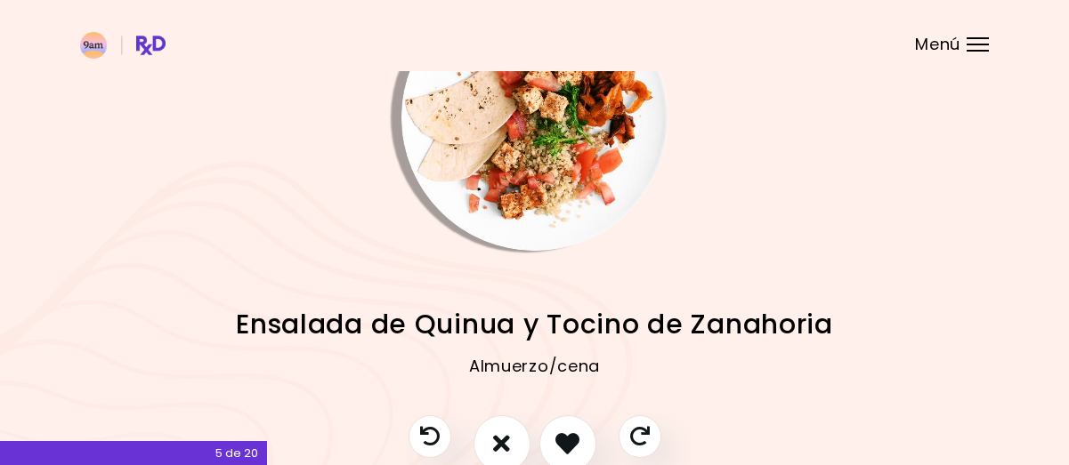
scroll to position [93, 0]
click at [568, 437] on icon "Me gusta esta receta" at bounding box center [568, 443] width 28 height 28
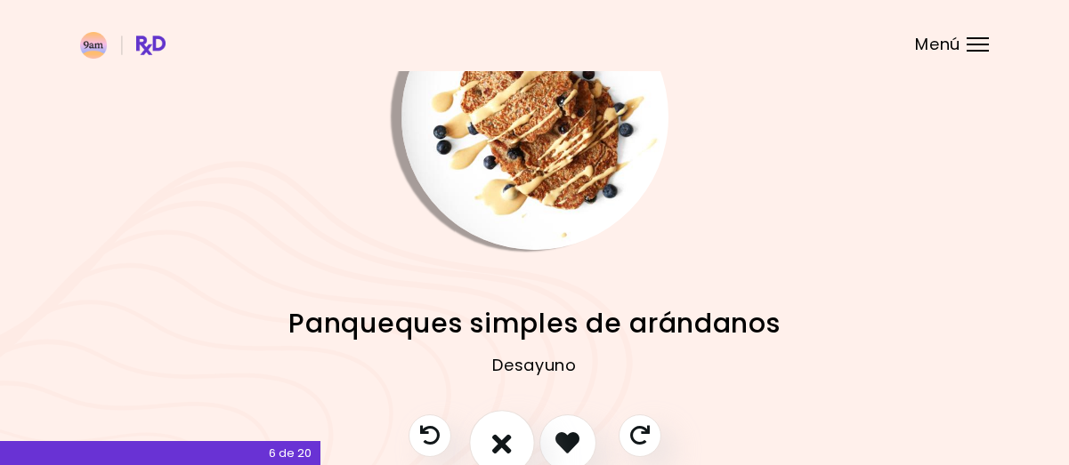
click at [504, 442] on icon "No me gusta esta receta" at bounding box center [502, 443] width 20 height 28
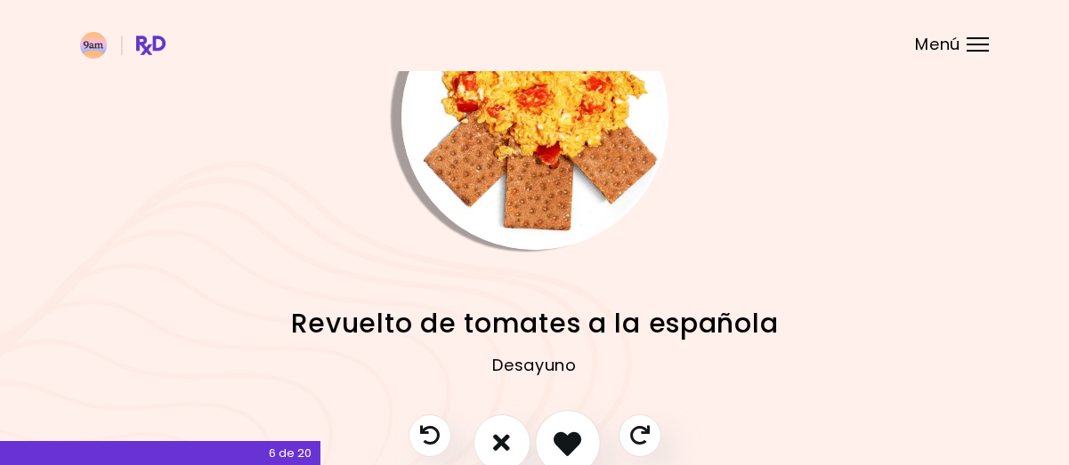
click at [563, 438] on icon "Me gusta esta receta" at bounding box center [568, 443] width 28 height 28
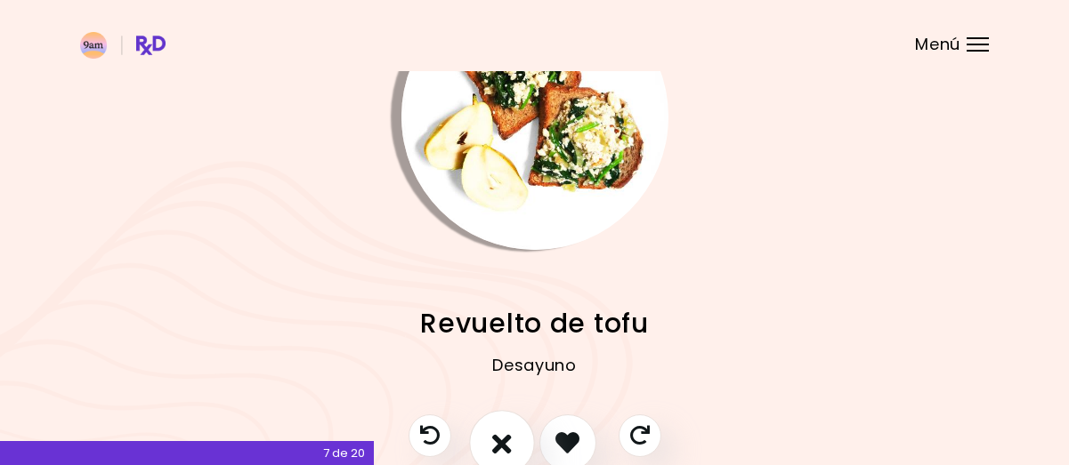
click at [494, 441] on icon "No me gusta esta receta" at bounding box center [502, 443] width 20 height 28
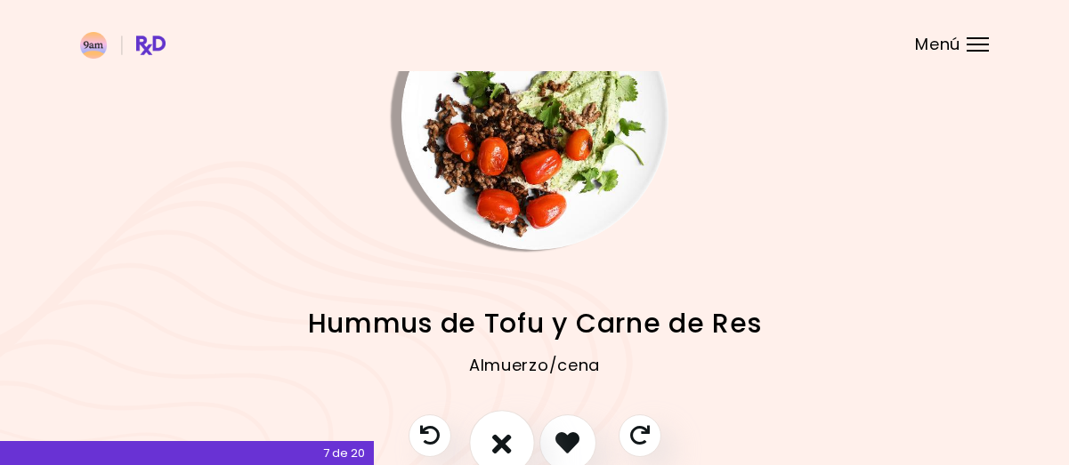
click at [495, 439] on icon "No me gusta esta receta" at bounding box center [502, 443] width 20 height 28
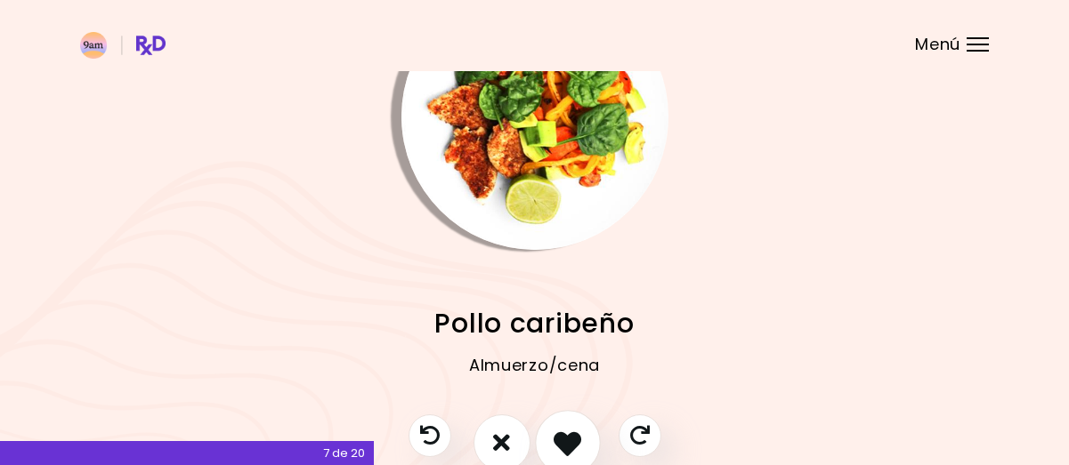
click at [576, 435] on icon "Me gusta esta receta" at bounding box center [568, 443] width 28 height 28
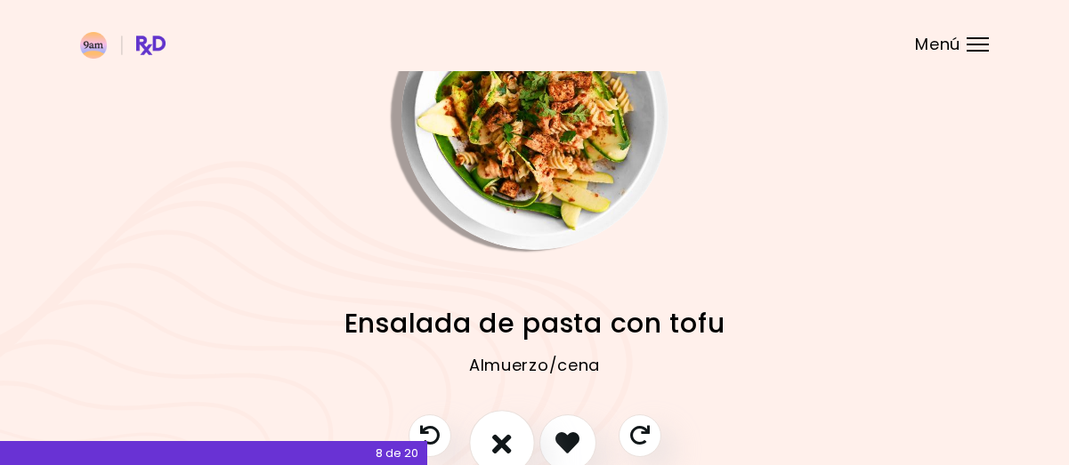
click at [495, 442] on icon "No me gusta esta receta" at bounding box center [502, 443] width 20 height 28
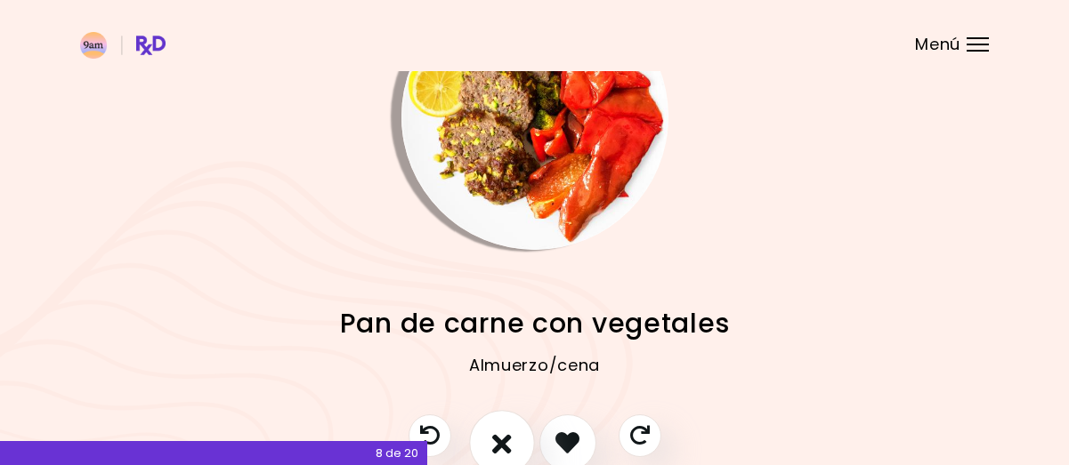
click at [495, 442] on icon "No me gusta esta receta" at bounding box center [502, 443] width 20 height 28
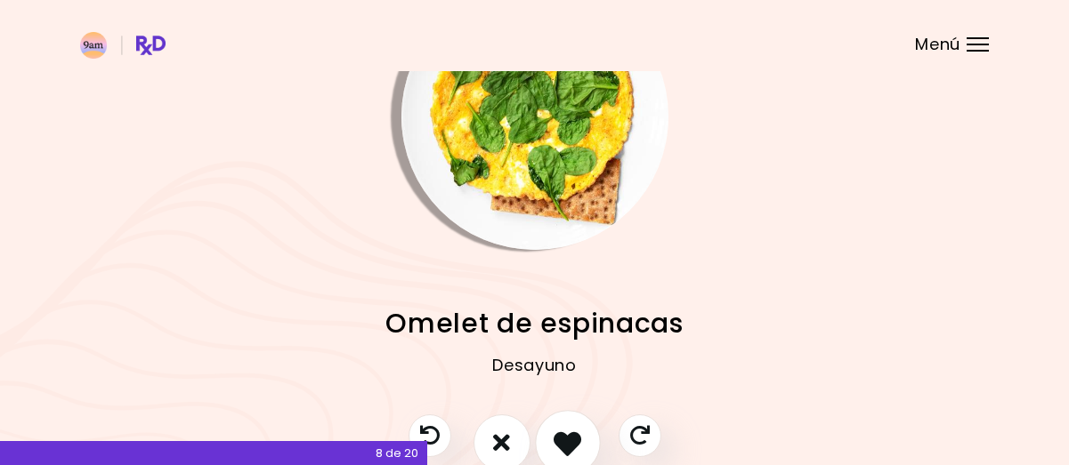
click at [566, 437] on icon "Me gusta esta receta" at bounding box center [568, 443] width 28 height 28
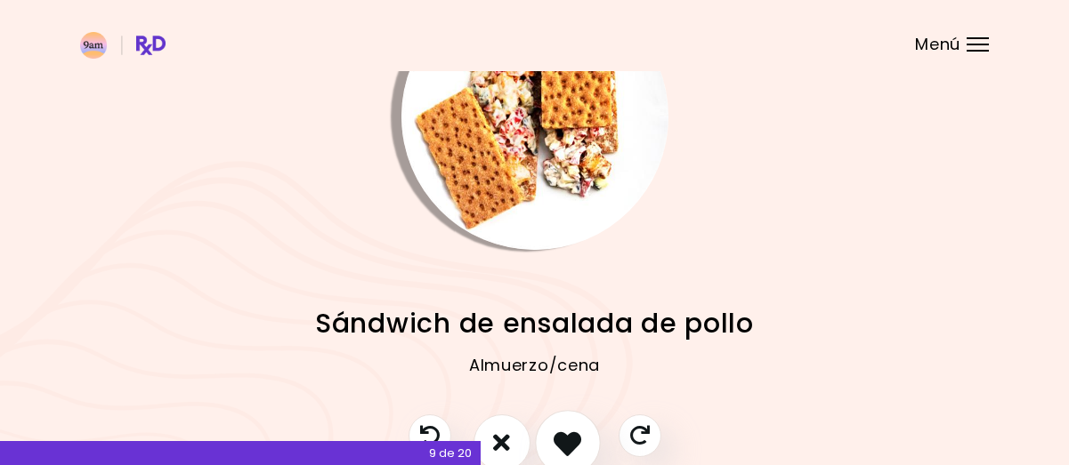
click at [566, 437] on icon "Me gusta esta receta" at bounding box center [568, 443] width 28 height 28
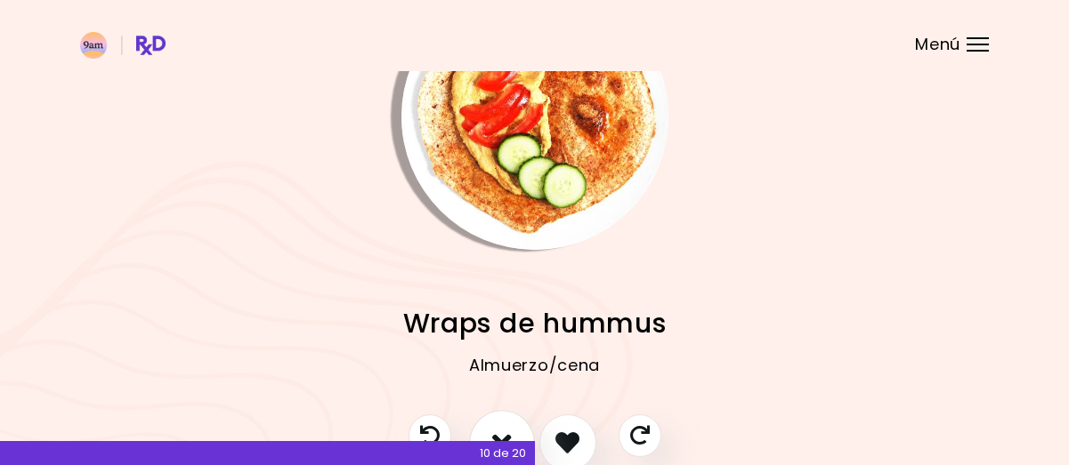
click at [505, 430] on icon "No me gusta esta receta" at bounding box center [502, 443] width 20 height 28
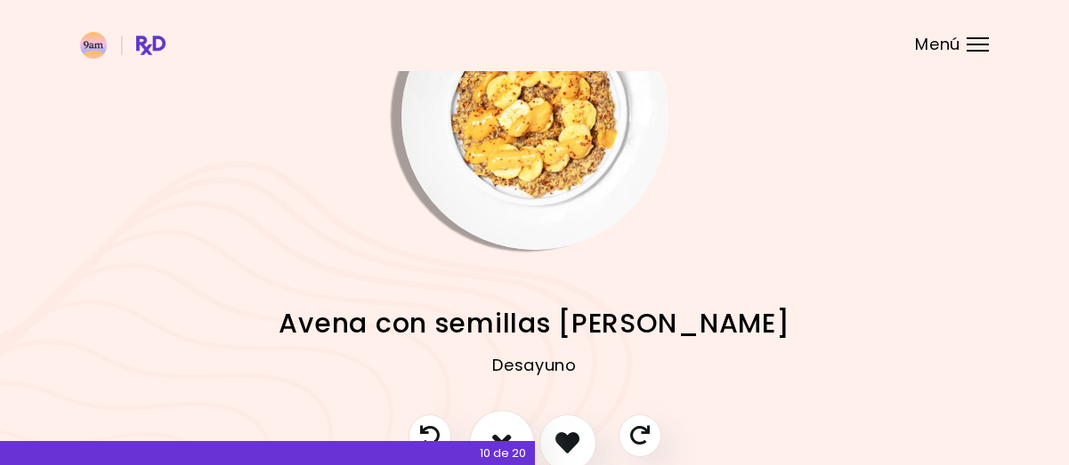
click at [505, 430] on icon "No me gusta esta receta" at bounding box center [502, 443] width 20 height 28
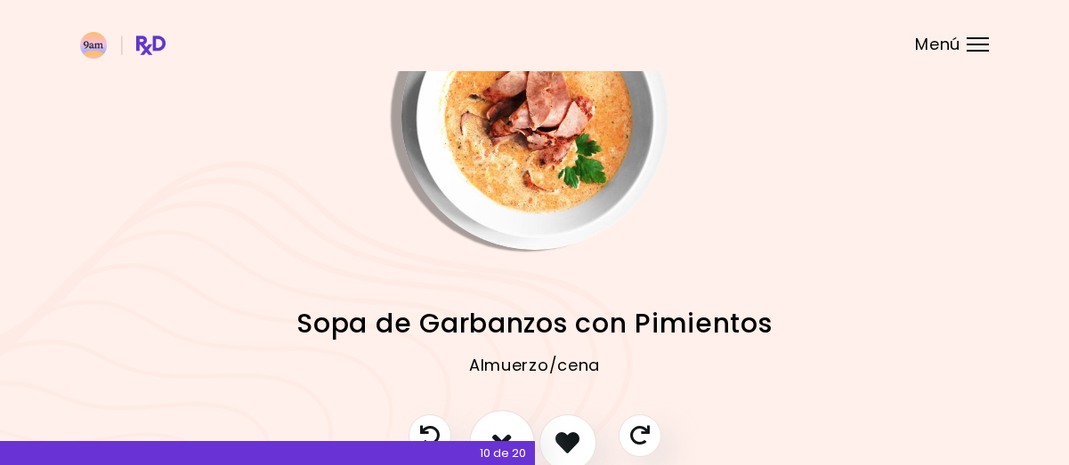
click at [505, 430] on icon "No me gusta esta receta" at bounding box center [502, 443] width 20 height 28
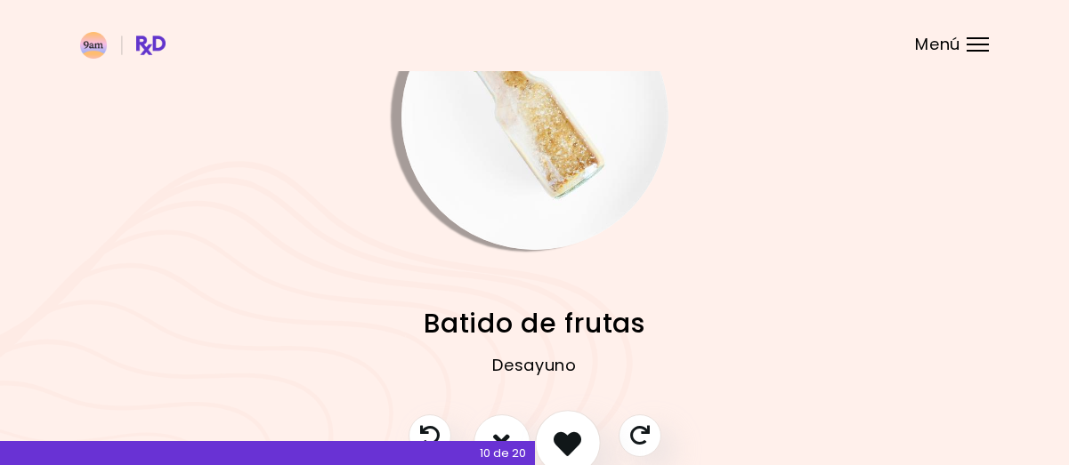
click at [571, 445] on icon "Me gusta esta receta" at bounding box center [568, 443] width 28 height 28
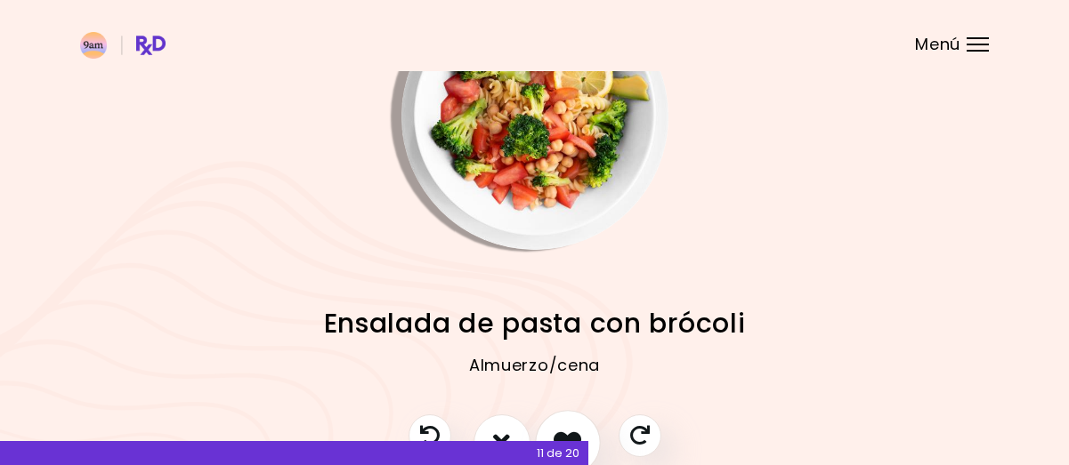
click at [571, 427] on button "Me gusta esta receta" at bounding box center [568, 443] width 66 height 66
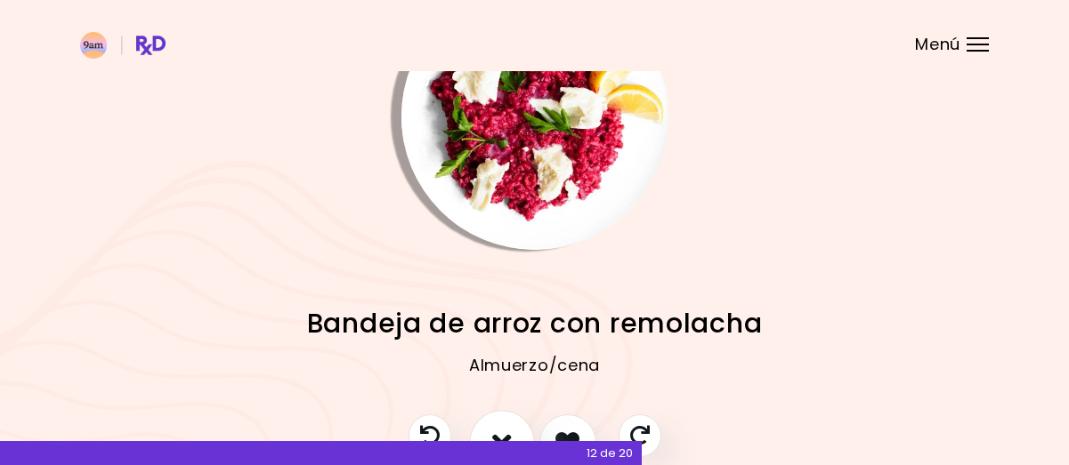
click at [500, 432] on icon "No me gusta esta receta" at bounding box center [502, 443] width 20 height 28
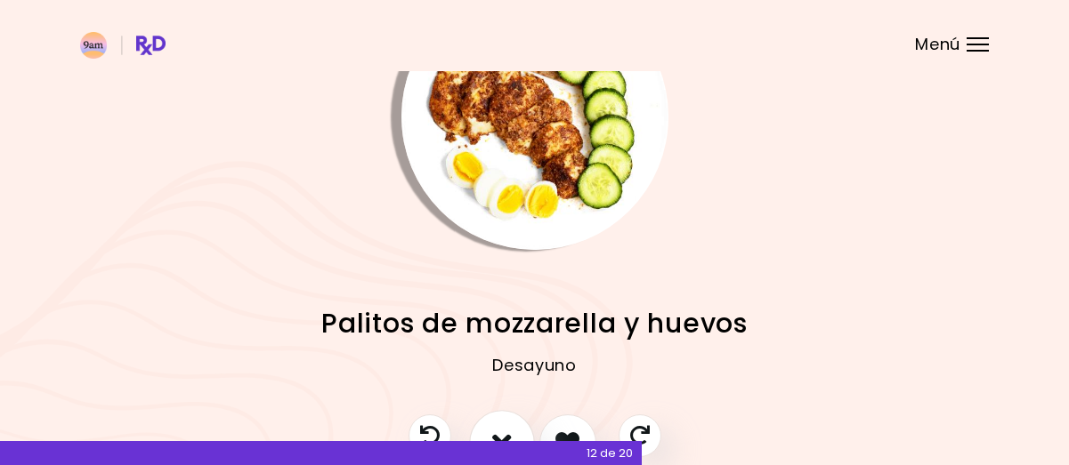
click at [499, 424] on button "No me gusta esta receta" at bounding box center [502, 443] width 66 height 66
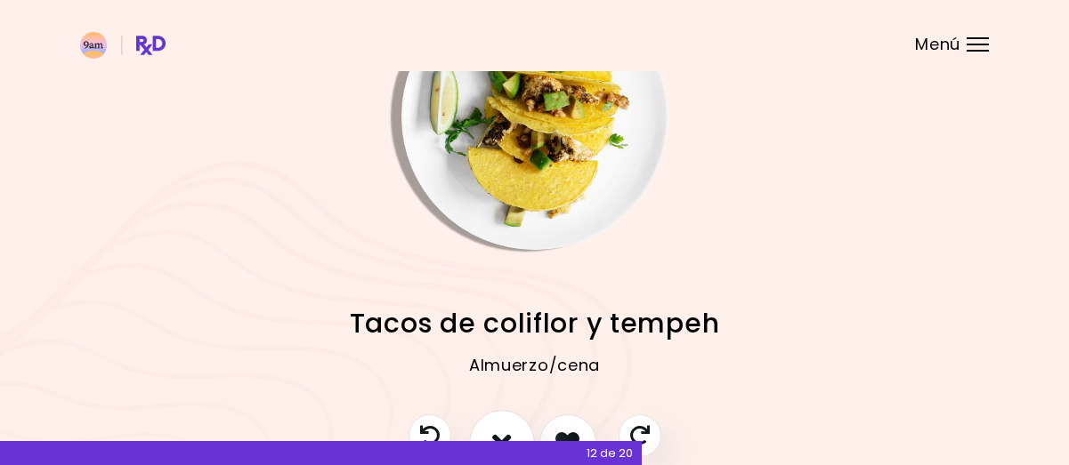
click at [494, 430] on icon "No me gusta esta receta" at bounding box center [502, 443] width 20 height 28
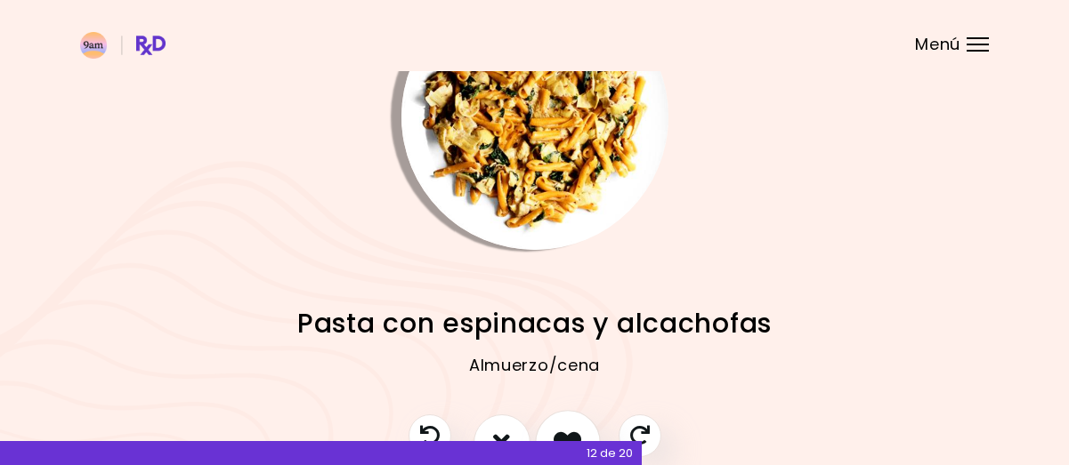
click at [569, 429] on icon "Me gusta esta receta" at bounding box center [568, 443] width 28 height 28
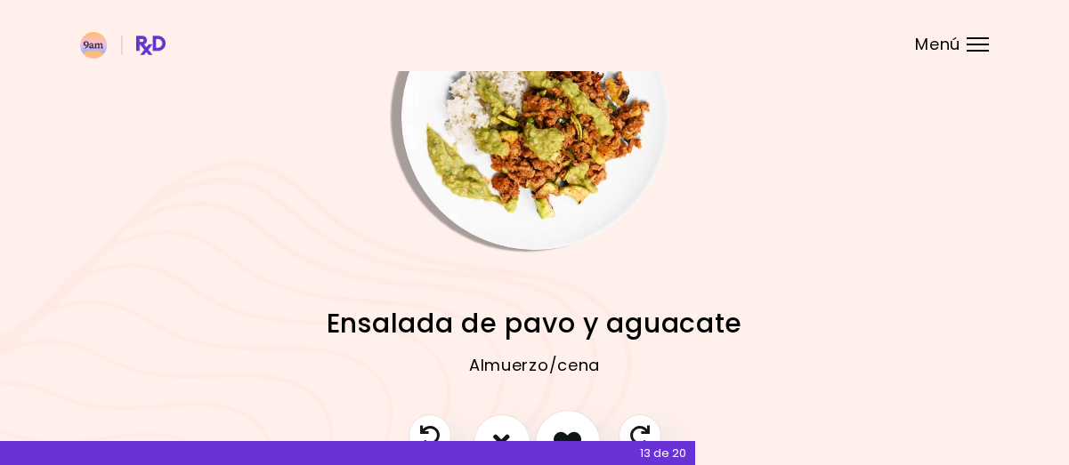
click at [559, 430] on icon "Me gusta esta receta" at bounding box center [568, 443] width 28 height 28
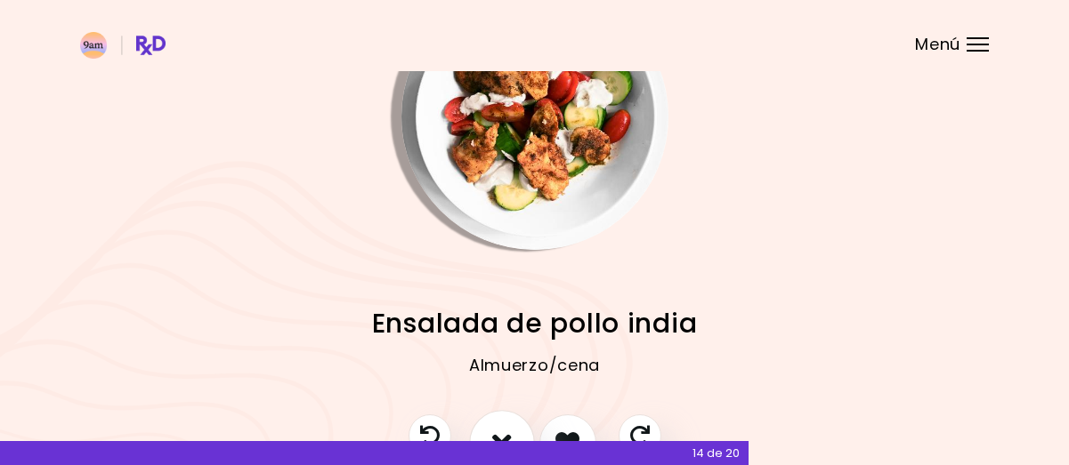
click at [505, 430] on icon "No me gusta esta receta" at bounding box center [502, 443] width 20 height 28
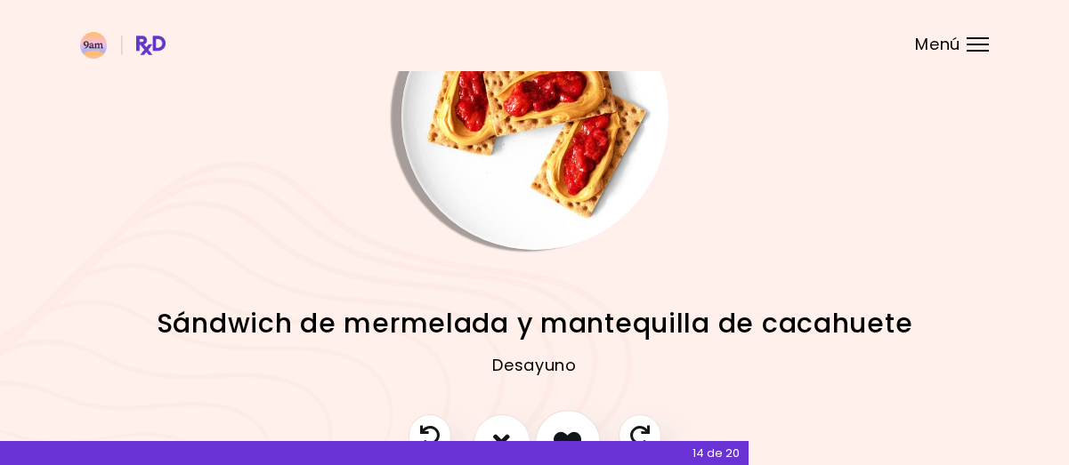
click at [566, 432] on icon "Me gusta esta receta" at bounding box center [568, 443] width 28 height 28
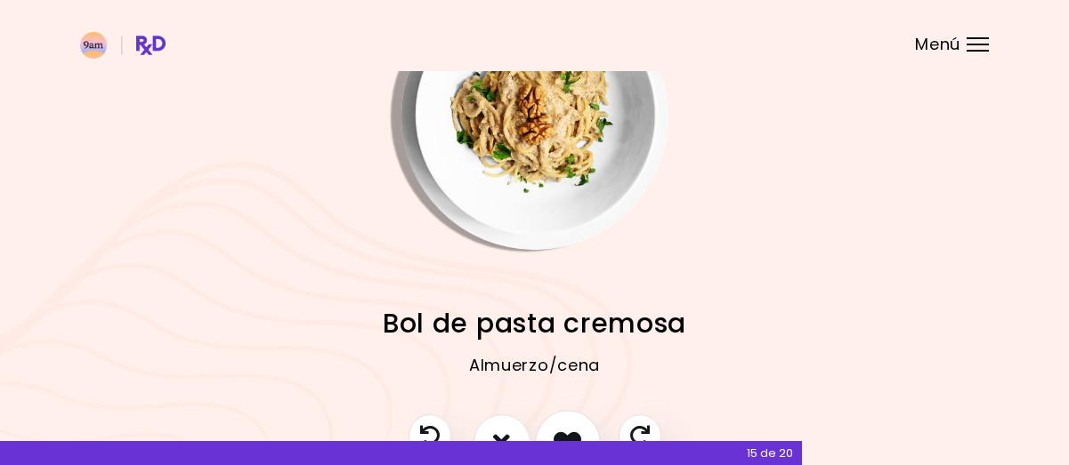
click at [567, 429] on icon "Me gusta esta receta" at bounding box center [568, 443] width 28 height 28
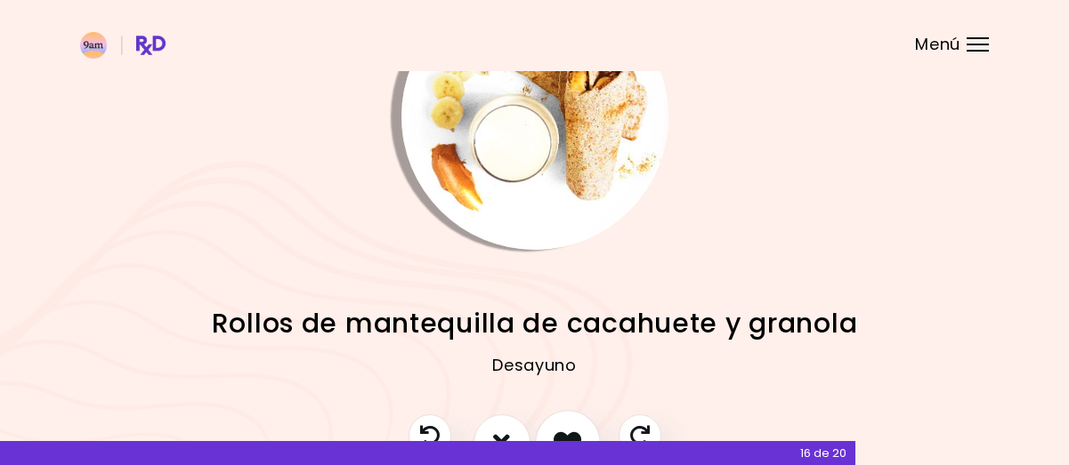
click at [570, 431] on icon "Me gusta esta receta" at bounding box center [568, 443] width 28 height 28
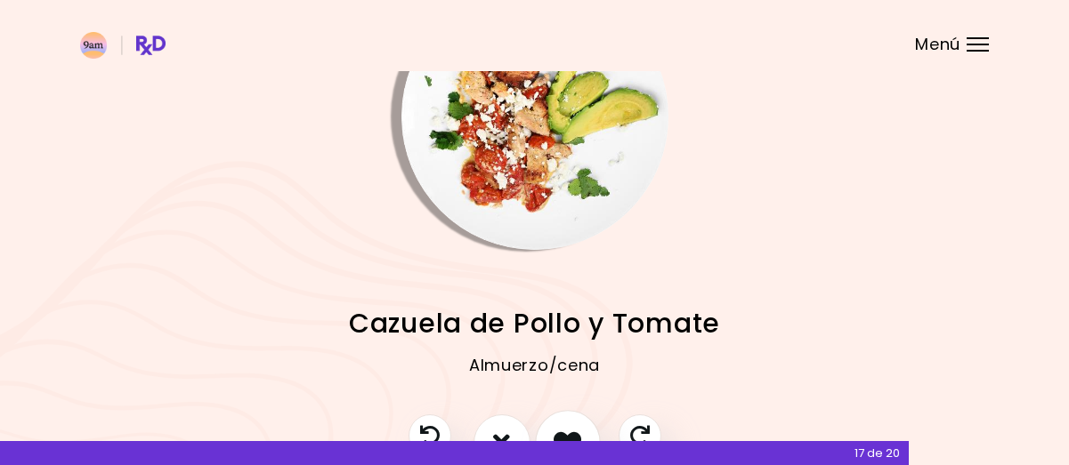
click at [570, 431] on icon "Me gusta esta receta" at bounding box center [568, 443] width 28 height 28
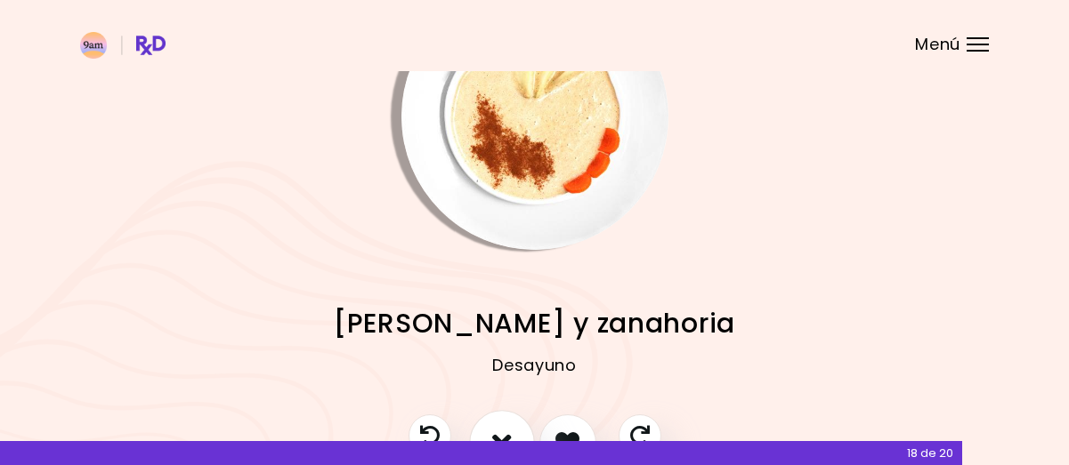
click at [501, 429] on icon "No me gusta esta receta" at bounding box center [502, 443] width 20 height 28
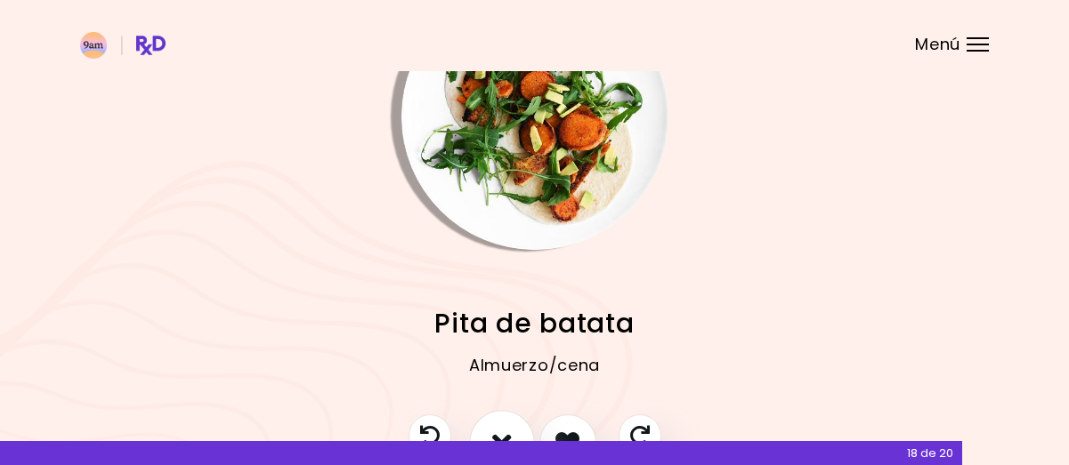
click at [501, 429] on icon "No me gusta esta receta" at bounding box center [502, 443] width 20 height 28
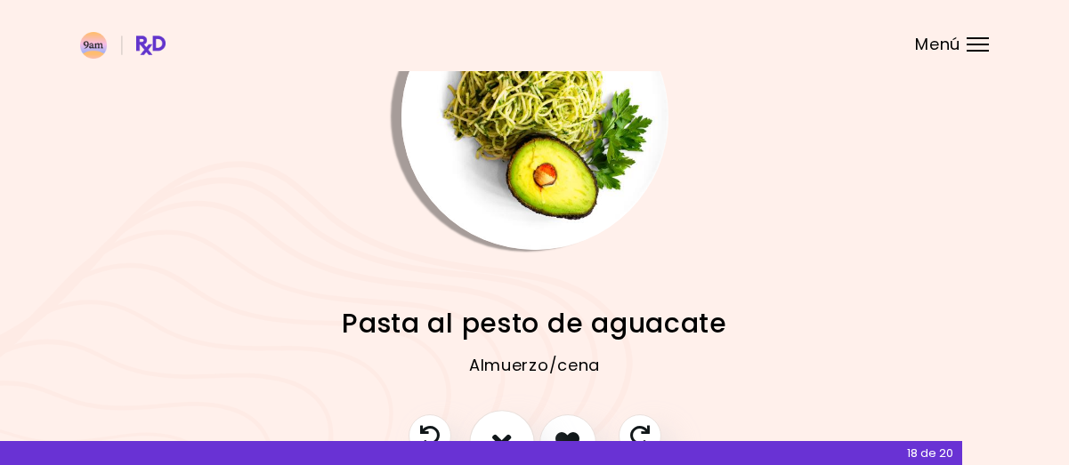
click at [501, 429] on icon "No me gusta esta receta" at bounding box center [502, 443] width 20 height 28
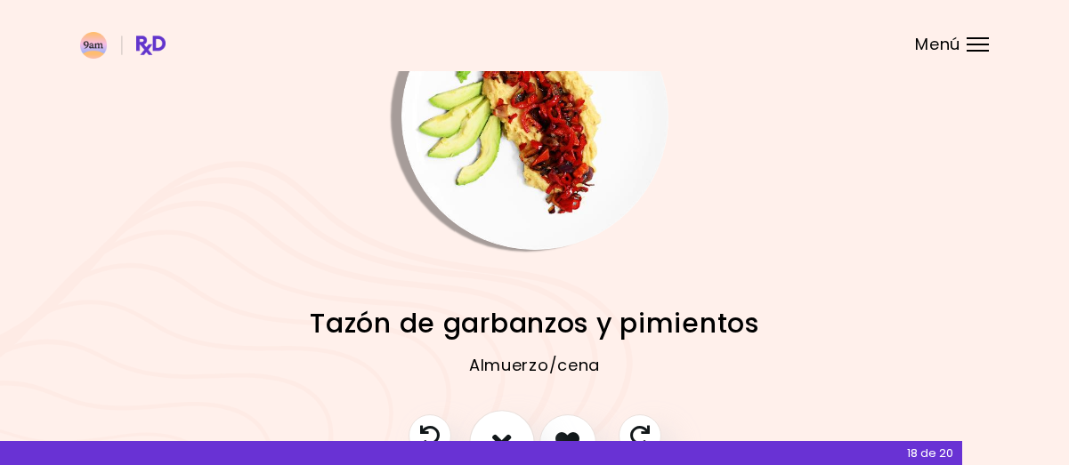
click at [501, 429] on icon "No me gusta esta receta" at bounding box center [502, 443] width 20 height 28
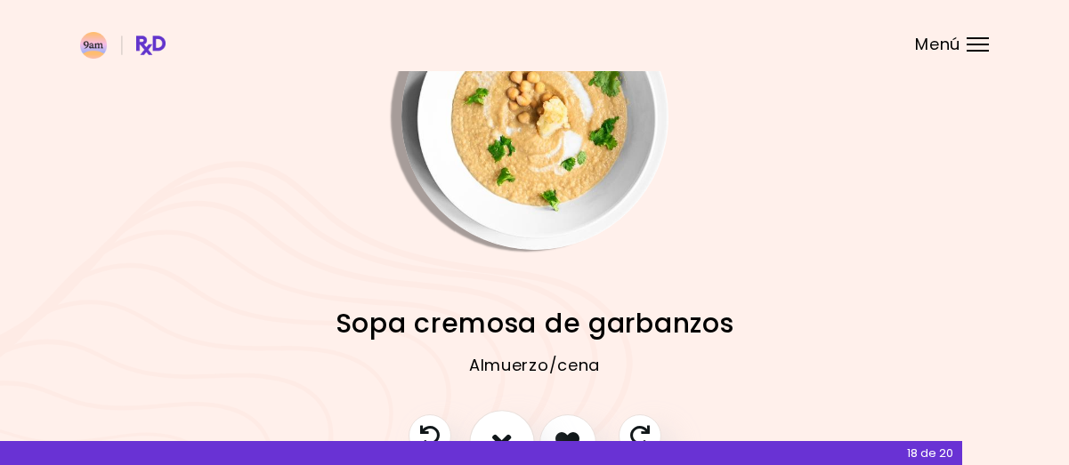
click at [501, 429] on icon "No me gusta esta receta" at bounding box center [502, 443] width 20 height 28
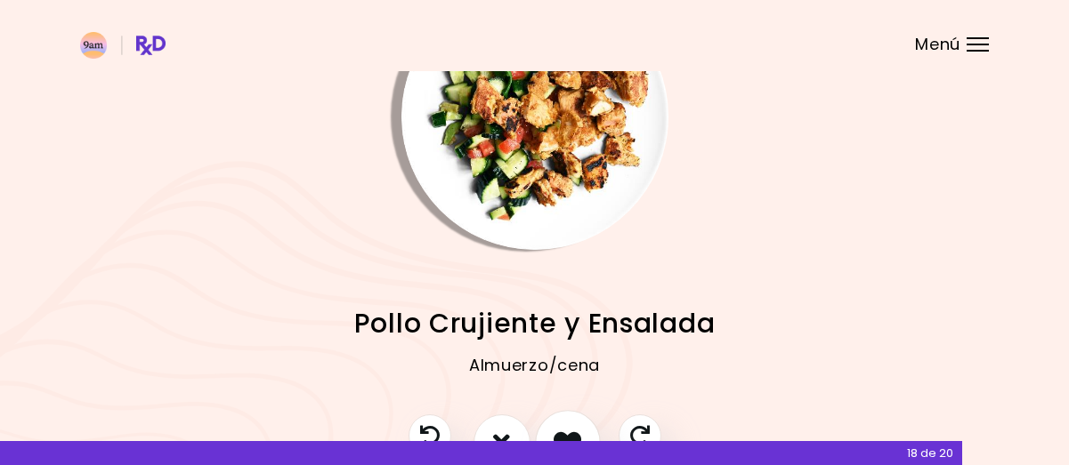
click at [560, 429] on icon "Me gusta esta receta" at bounding box center [568, 443] width 28 height 28
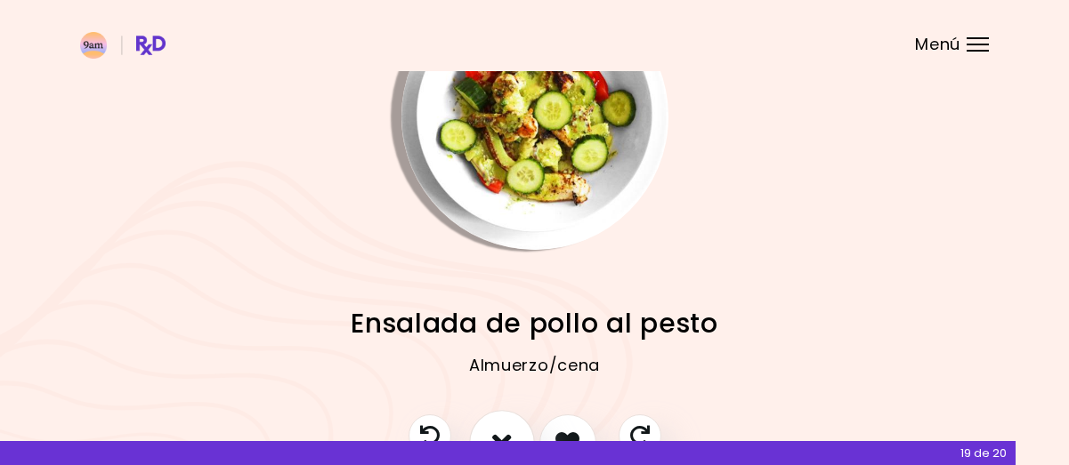
click at [504, 433] on icon "No me gusta esta receta" at bounding box center [502, 443] width 20 height 28
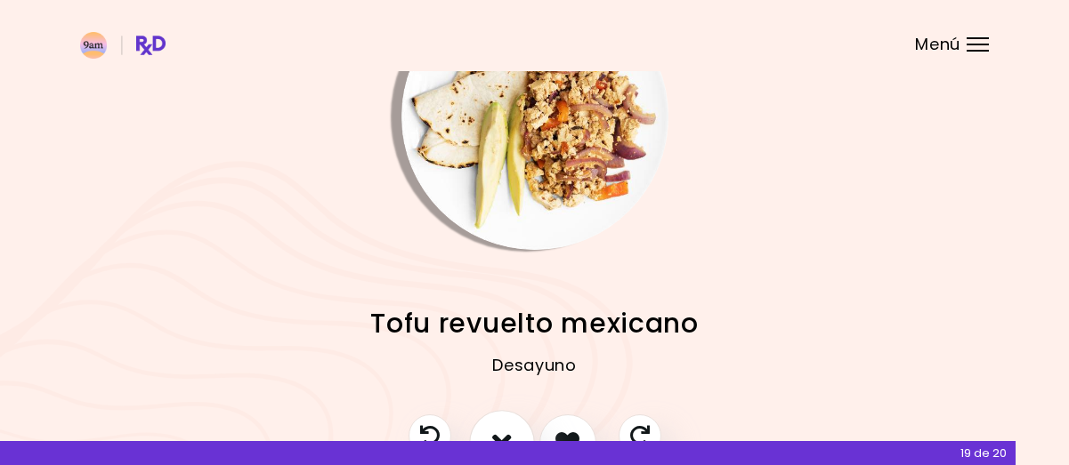
click at [504, 433] on icon "No me gusta esta receta" at bounding box center [502, 443] width 20 height 28
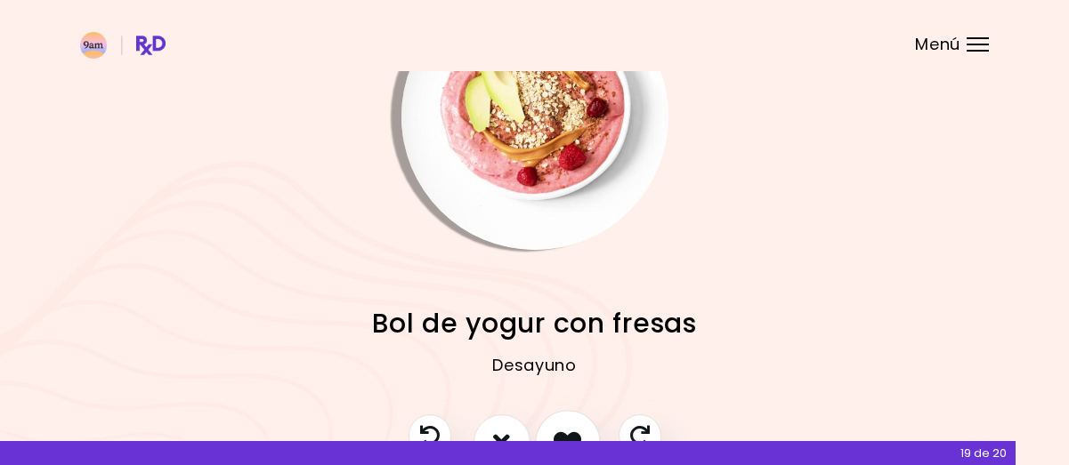
click at [568, 425] on button "Me gusta esta receta" at bounding box center [568, 443] width 66 height 66
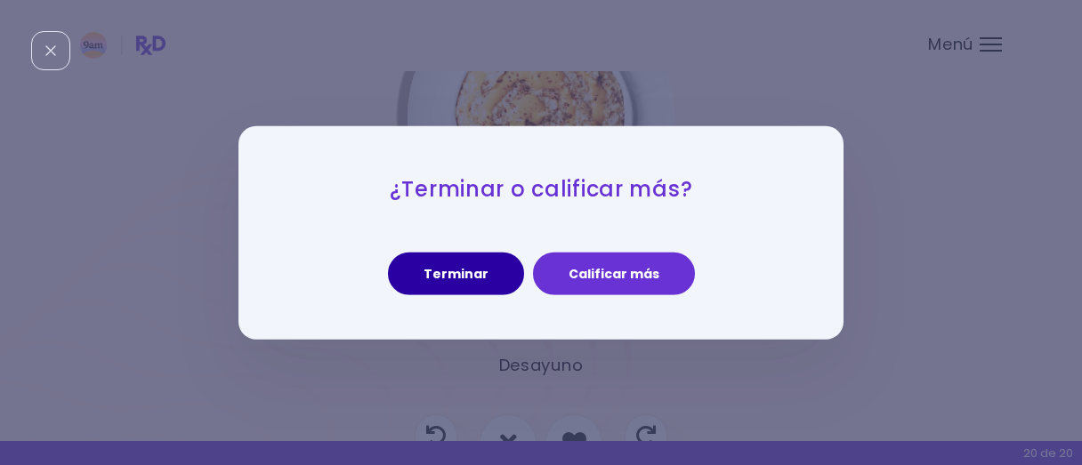
click at [457, 280] on button "Terminar" at bounding box center [456, 274] width 136 height 43
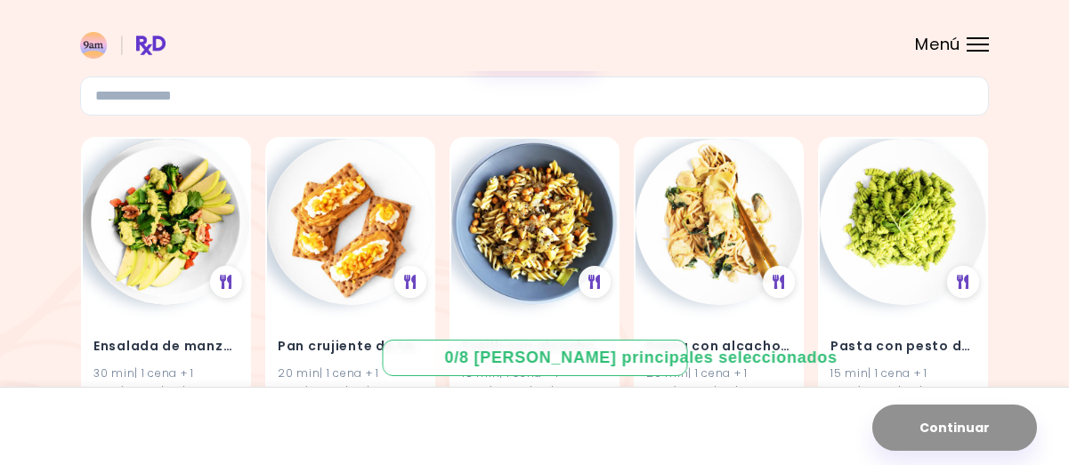
scroll to position [154, 0]
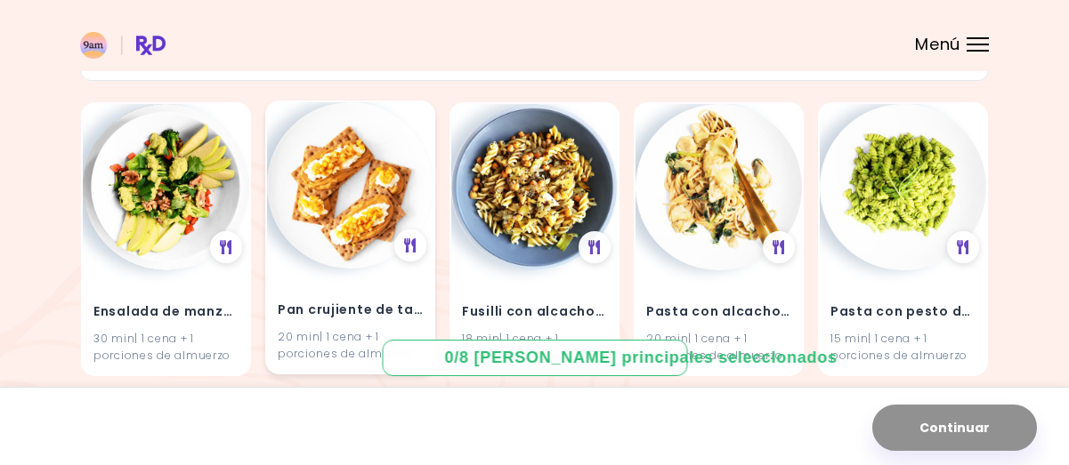
click at [329, 320] on h4 "Pan crujiente de tarta de manzana" at bounding box center [350, 310] width 145 height 28
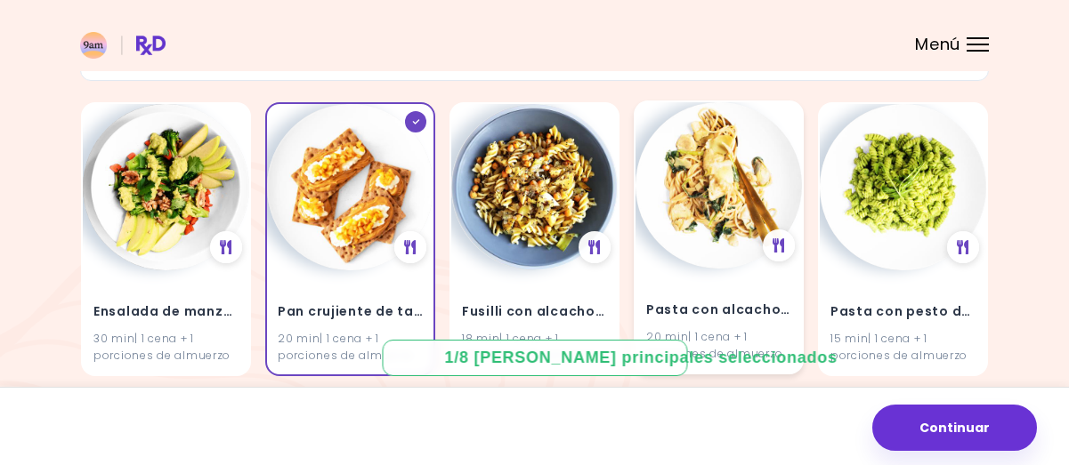
click at [700, 279] on div "Pasta con alcachofas 20 min | 1 cena + 1 porciones de almuerzo" at bounding box center [718, 321] width 166 height 104
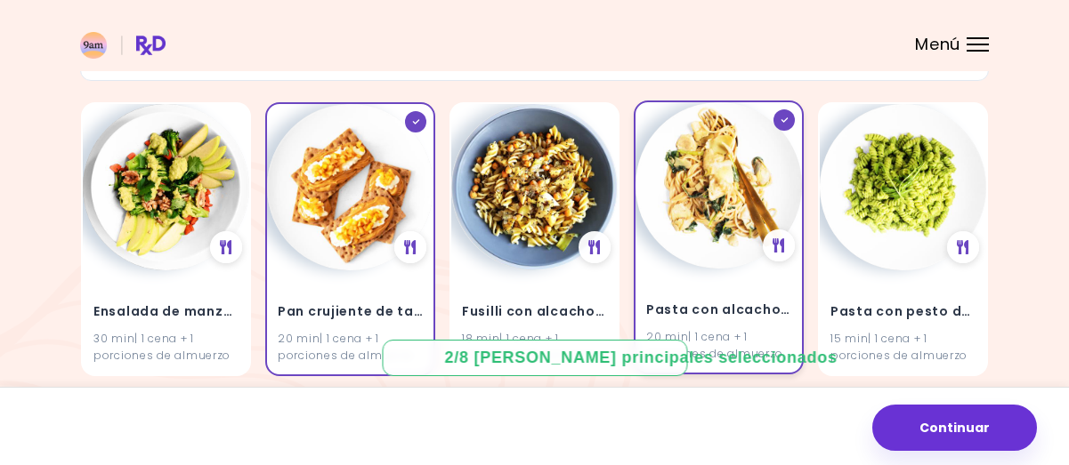
click at [700, 279] on div "Pasta con alcachofas 20 min | 1 cena + 1 porciones de almuerzo" at bounding box center [718, 321] width 166 height 104
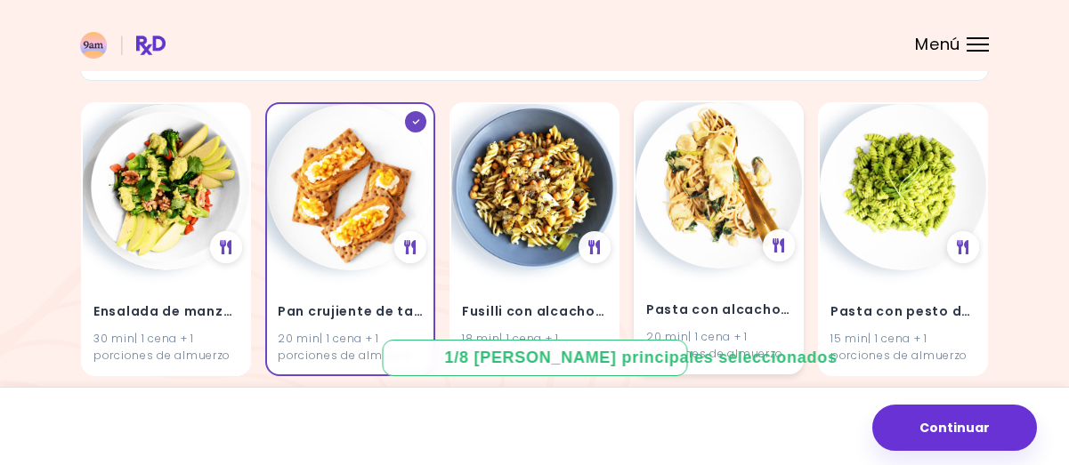
click at [700, 279] on div "Pasta con alcachofas 20 min | 1 cena + 1 porciones de almuerzo" at bounding box center [718, 321] width 166 height 104
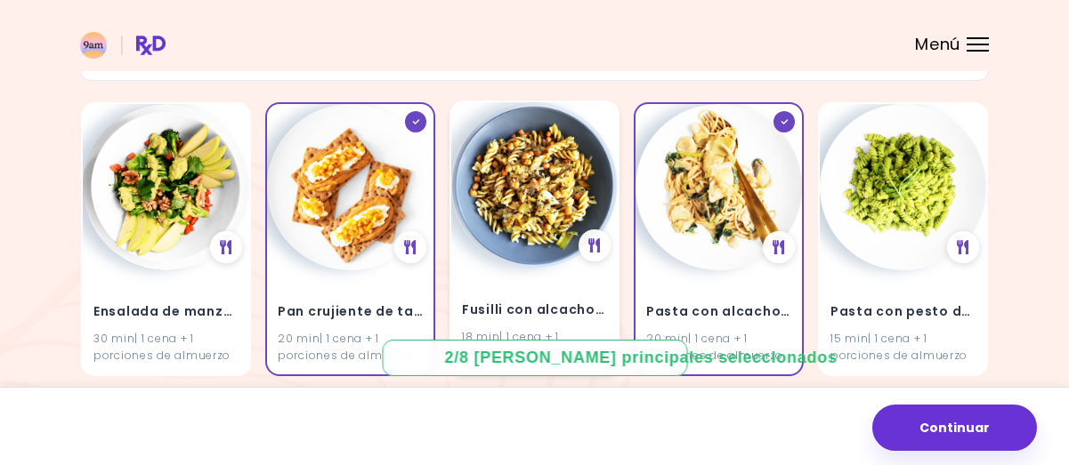
click at [546, 296] on h4 "Fusilli con alcachofa" at bounding box center [534, 310] width 145 height 28
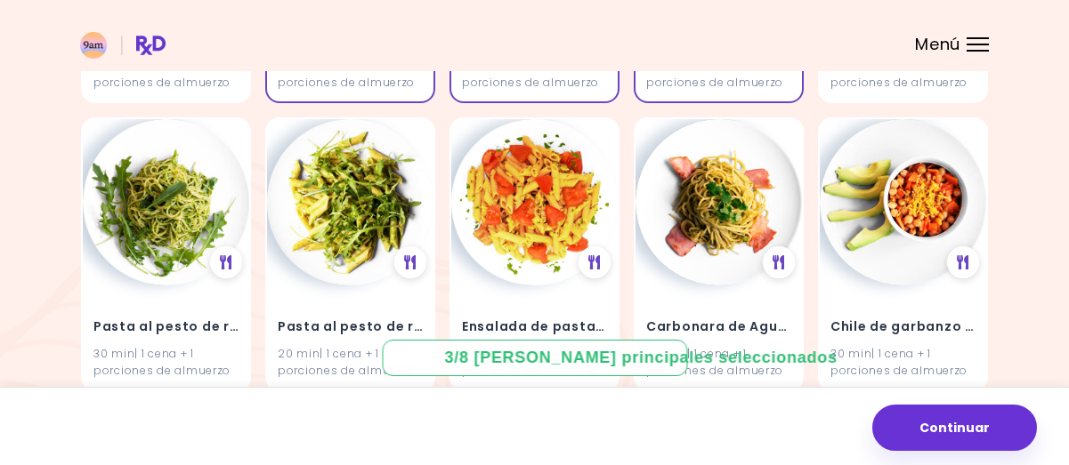
scroll to position [463, 0]
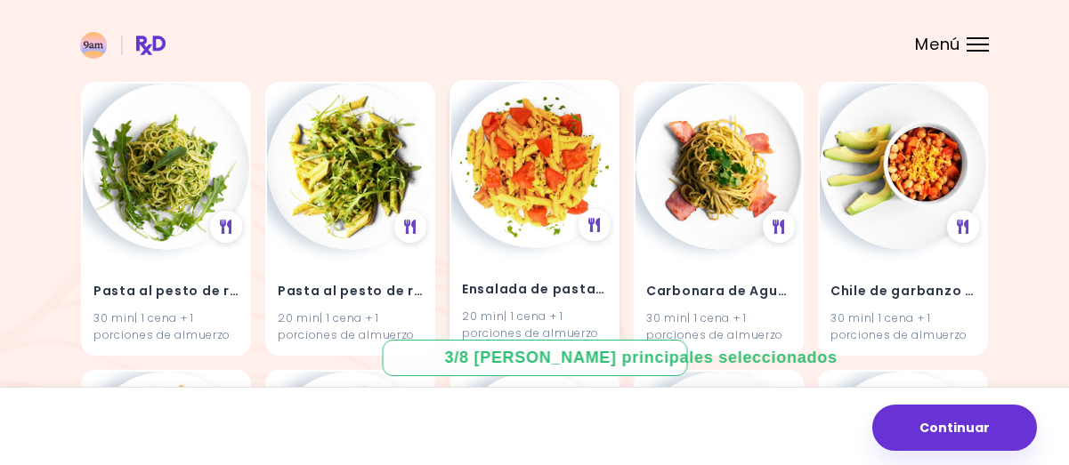
click at [520, 273] on div "Ensalada de pasta con aguacate y tomate 20 min | 1 cena + 1 porciones de almuer…" at bounding box center [534, 300] width 166 height 104
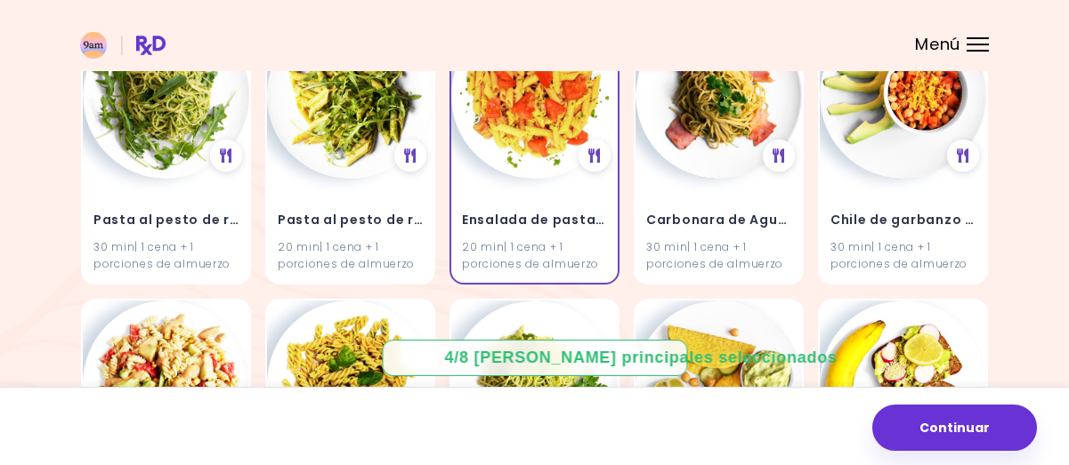
scroll to position [641, 0]
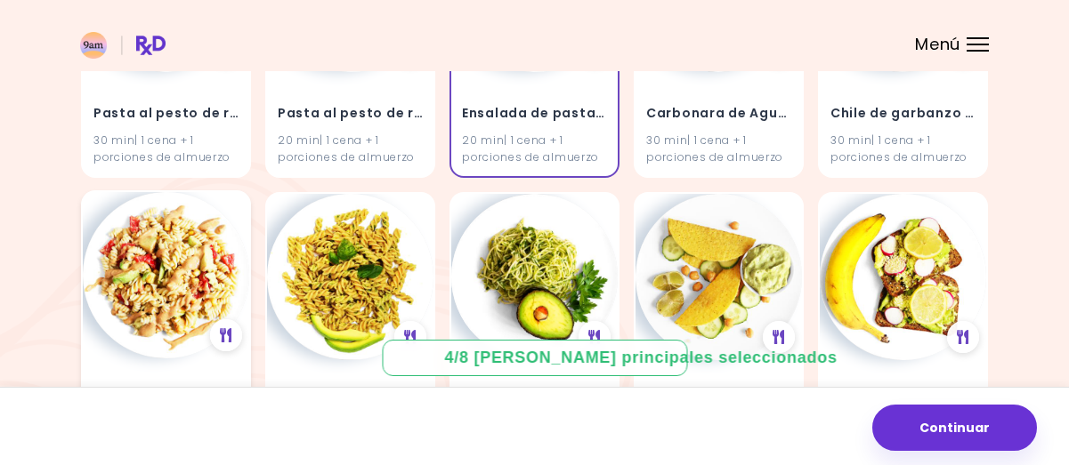
click at [179, 293] on img at bounding box center [166, 275] width 166 height 166
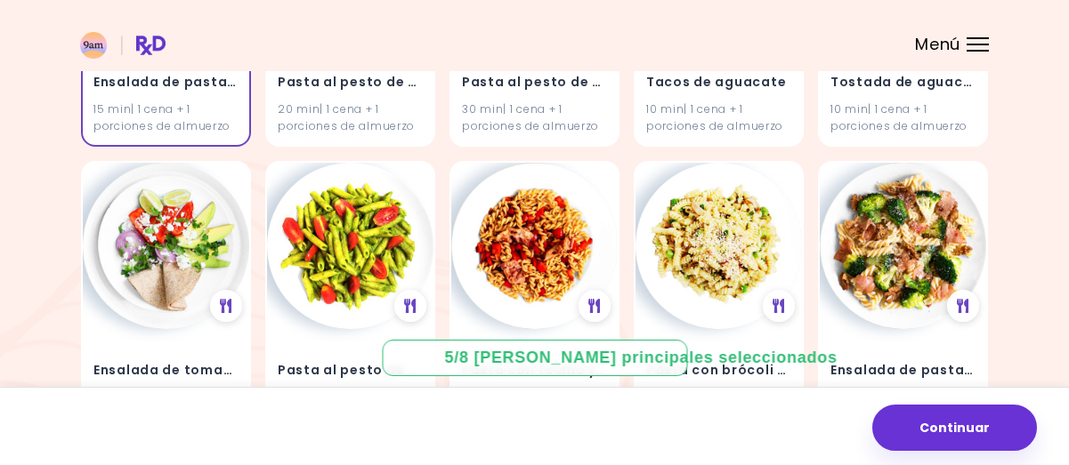
scroll to position [1008, 0]
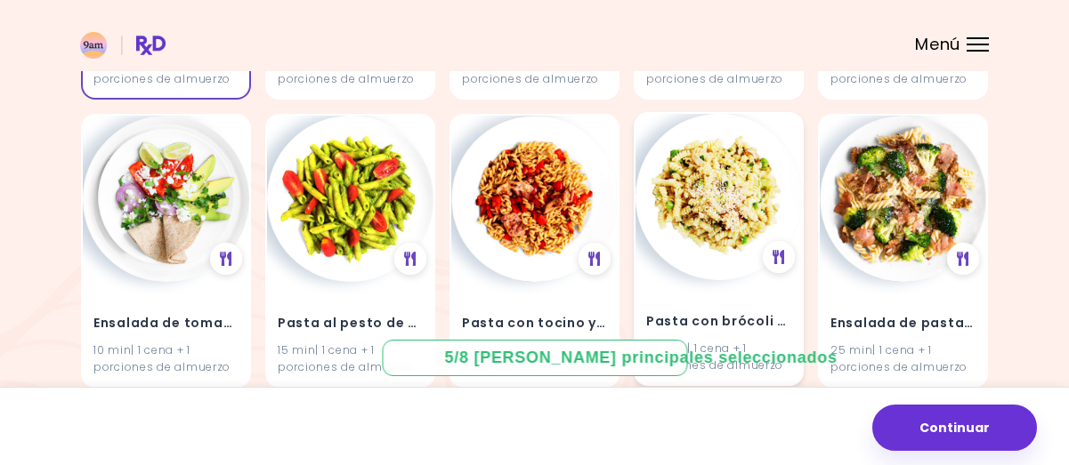
click at [751, 298] on div "Pasta con brócoli y tocino 30 min | 1 cena + 1 porciones de almuerzo" at bounding box center [718, 332] width 166 height 104
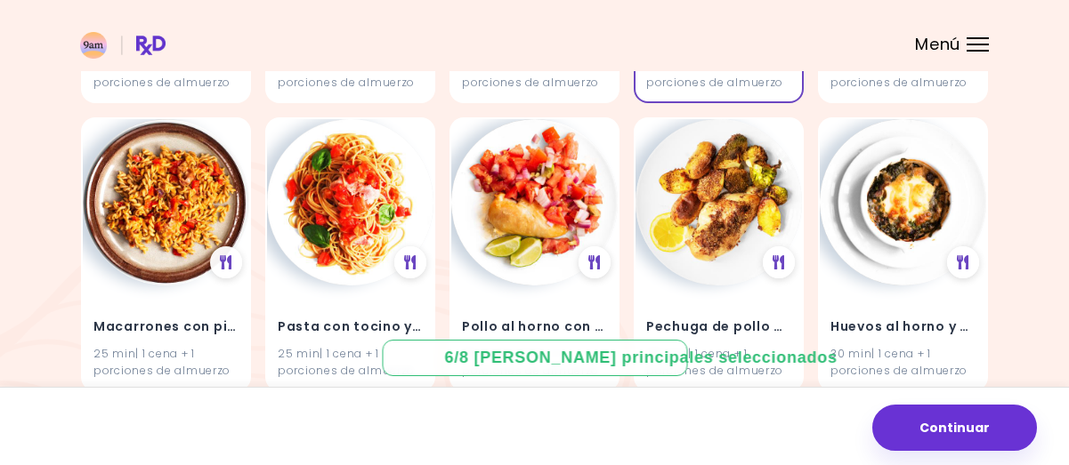
scroll to position [1352, 0]
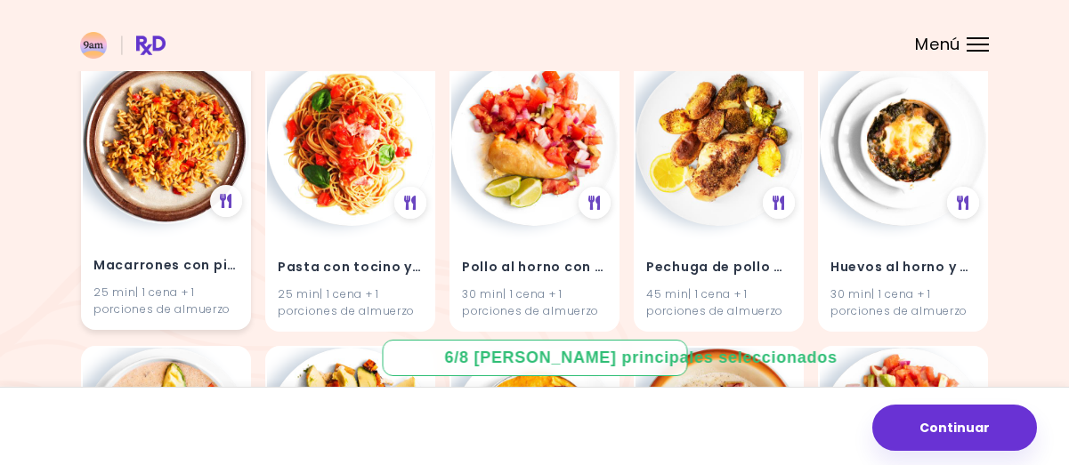
click at [189, 143] on img at bounding box center [166, 141] width 166 height 166
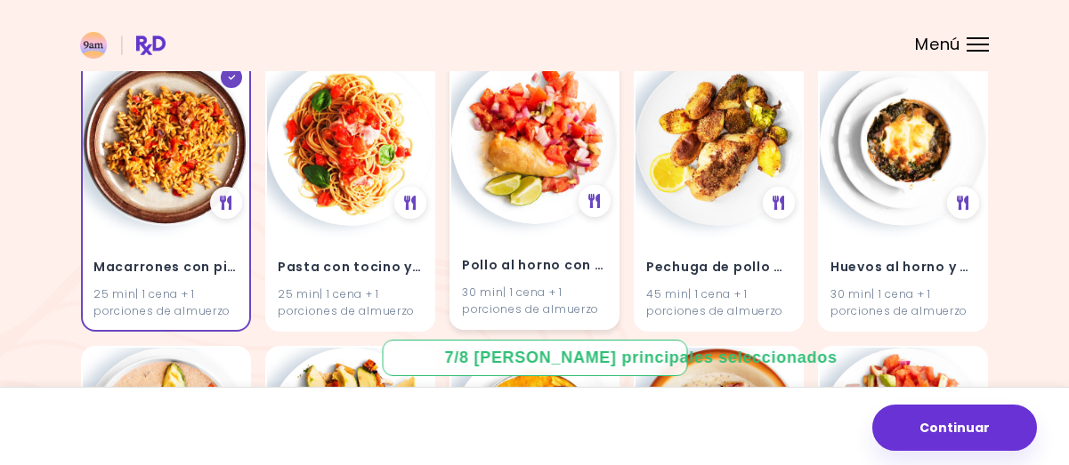
click at [516, 174] on img at bounding box center [534, 141] width 166 height 166
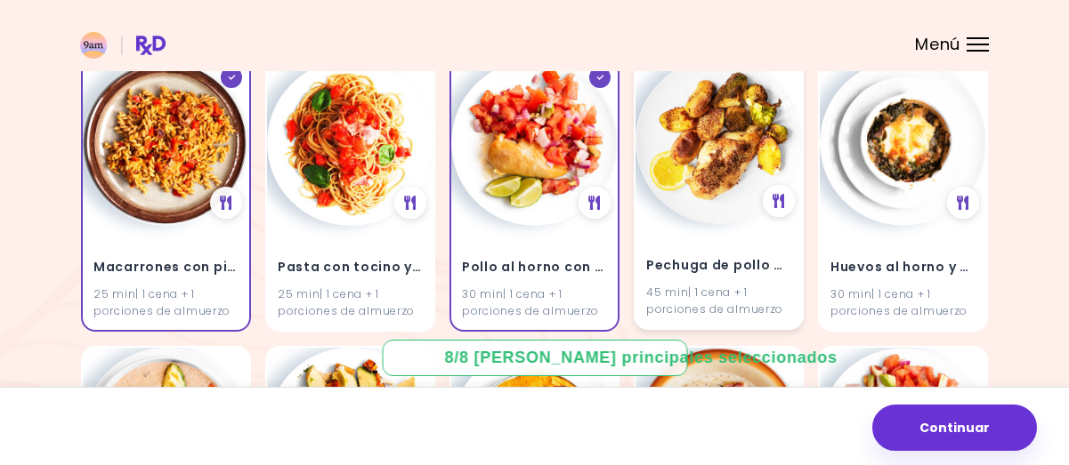
click at [679, 192] on img at bounding box center [718, 141] width 166 height 166
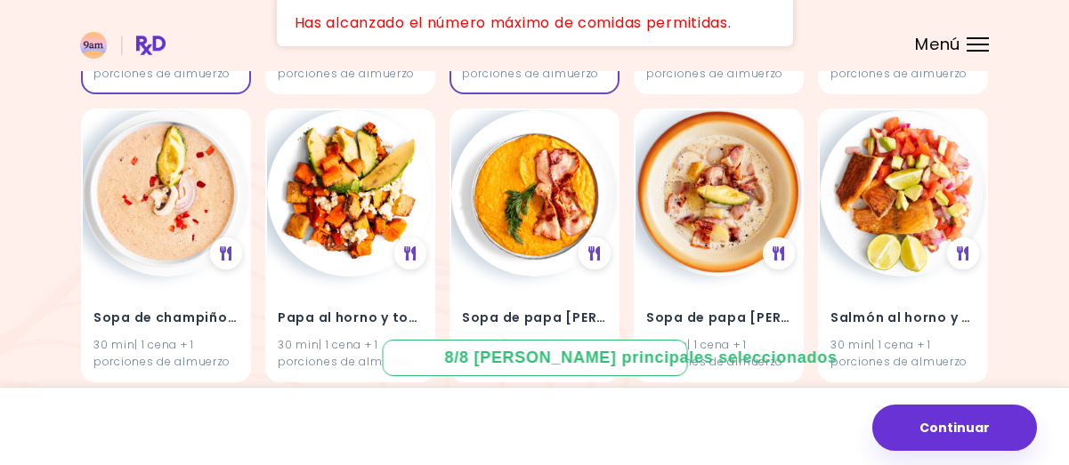
scroll to position [1625, 0]
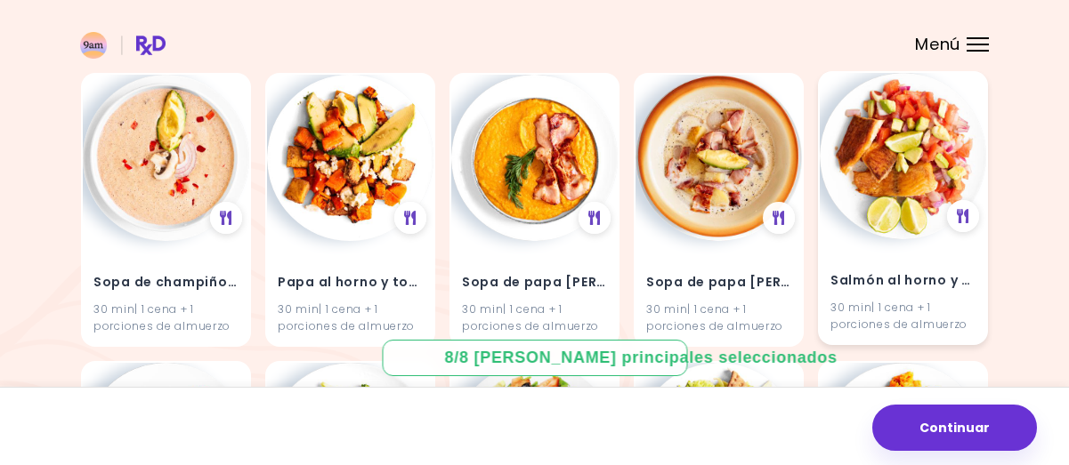
click at [850, 271] on h4 "Salmón al horno y salsa" at bounding box center [902, 281] width 145 height 28
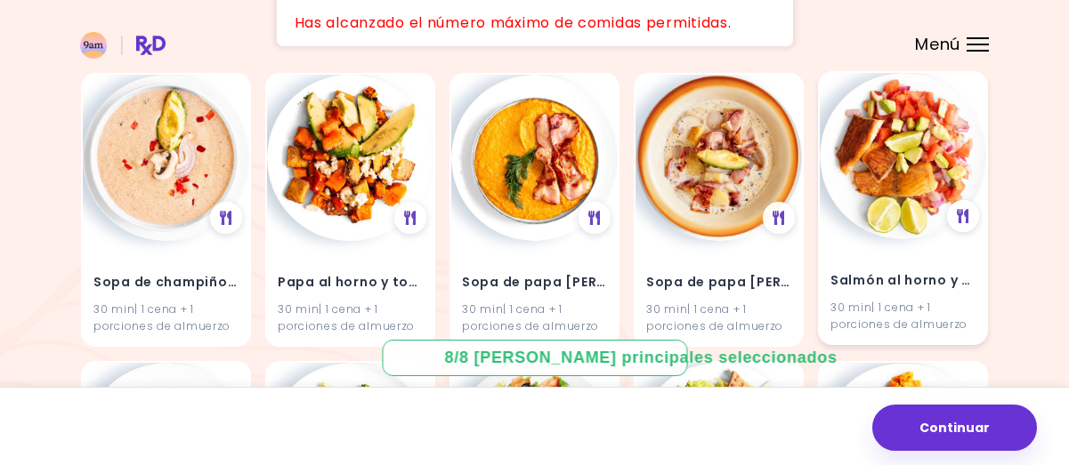
click at [929, 303] on div "30 min | 1 cena + 1 porciones de almuerzo" at bounding box center [902, 316] width 145 height 34
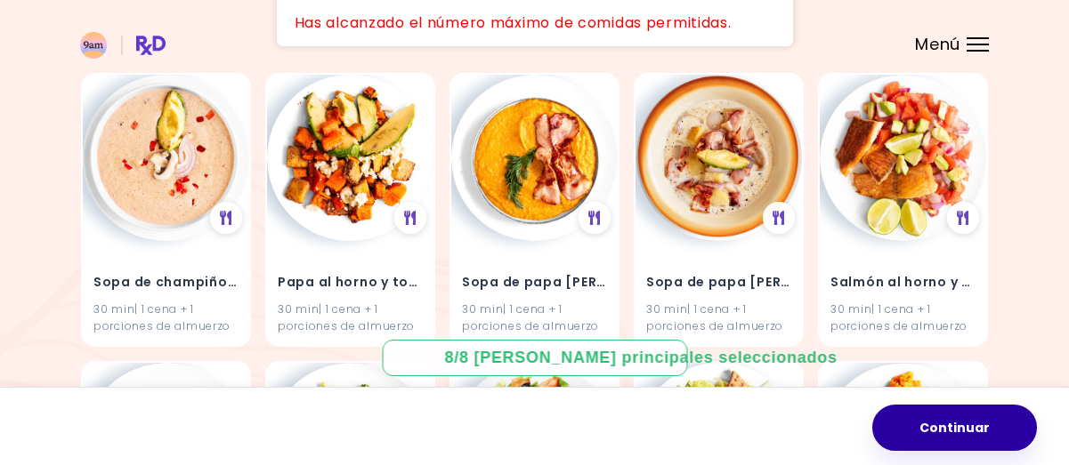
click at [976, 427] on button "Continuar" at bounding box center [954, 428] width 165 height 46
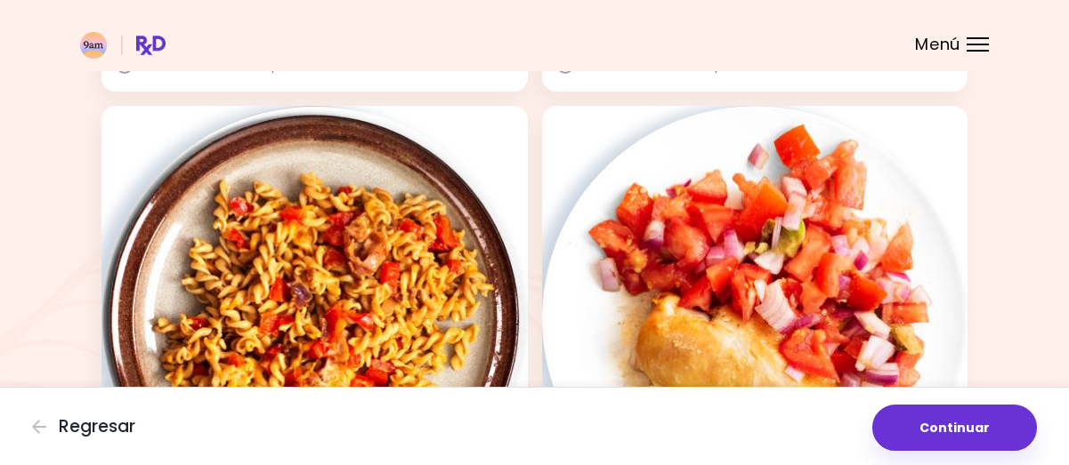
scroll to position [1935, 0]
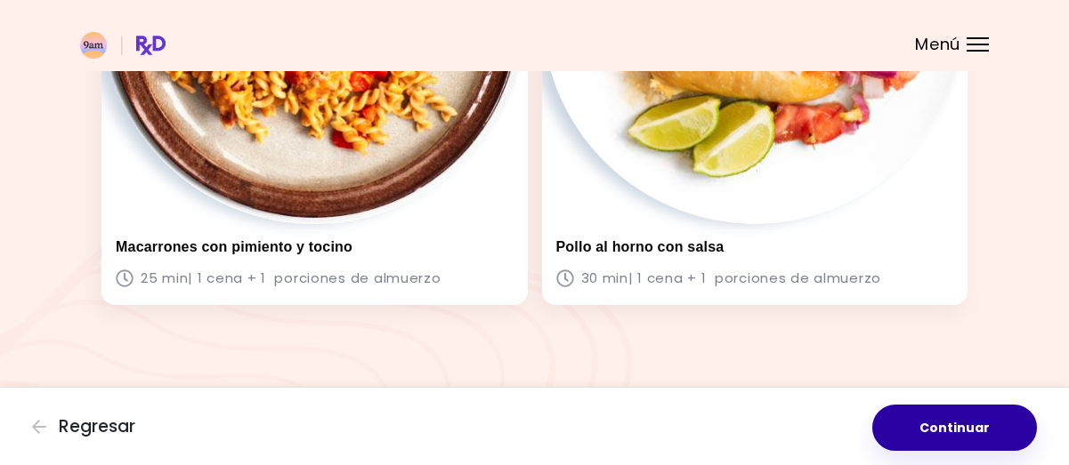
click at [967, 425] on button "Continuar" at bounding box center [954, 428] width 165 height 46
